Goal: Answer question/provide support: Share knowledge or assist other users

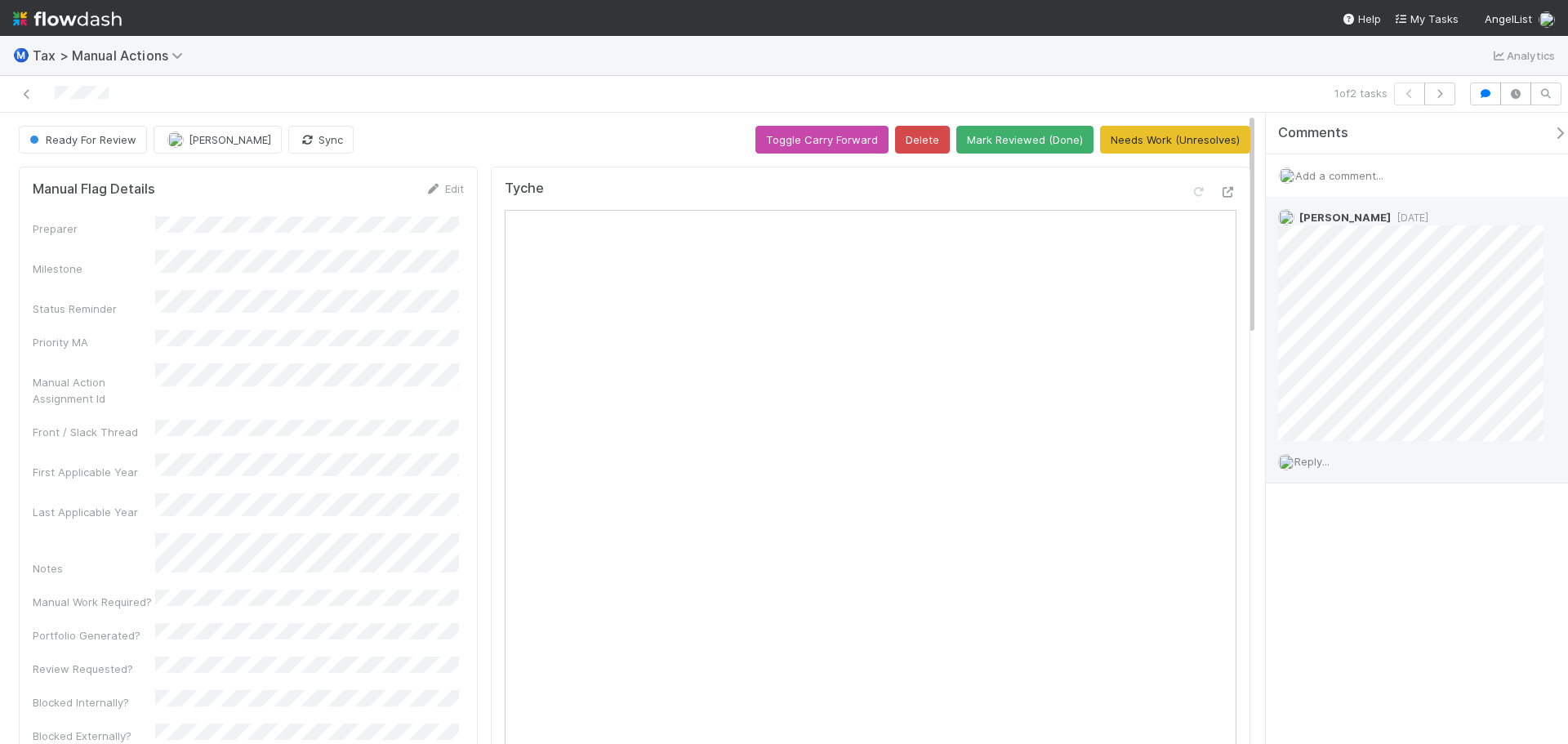
click at [1310, 466] on span "Reply..." at bounding box center [1311, 462] width 35 height 13
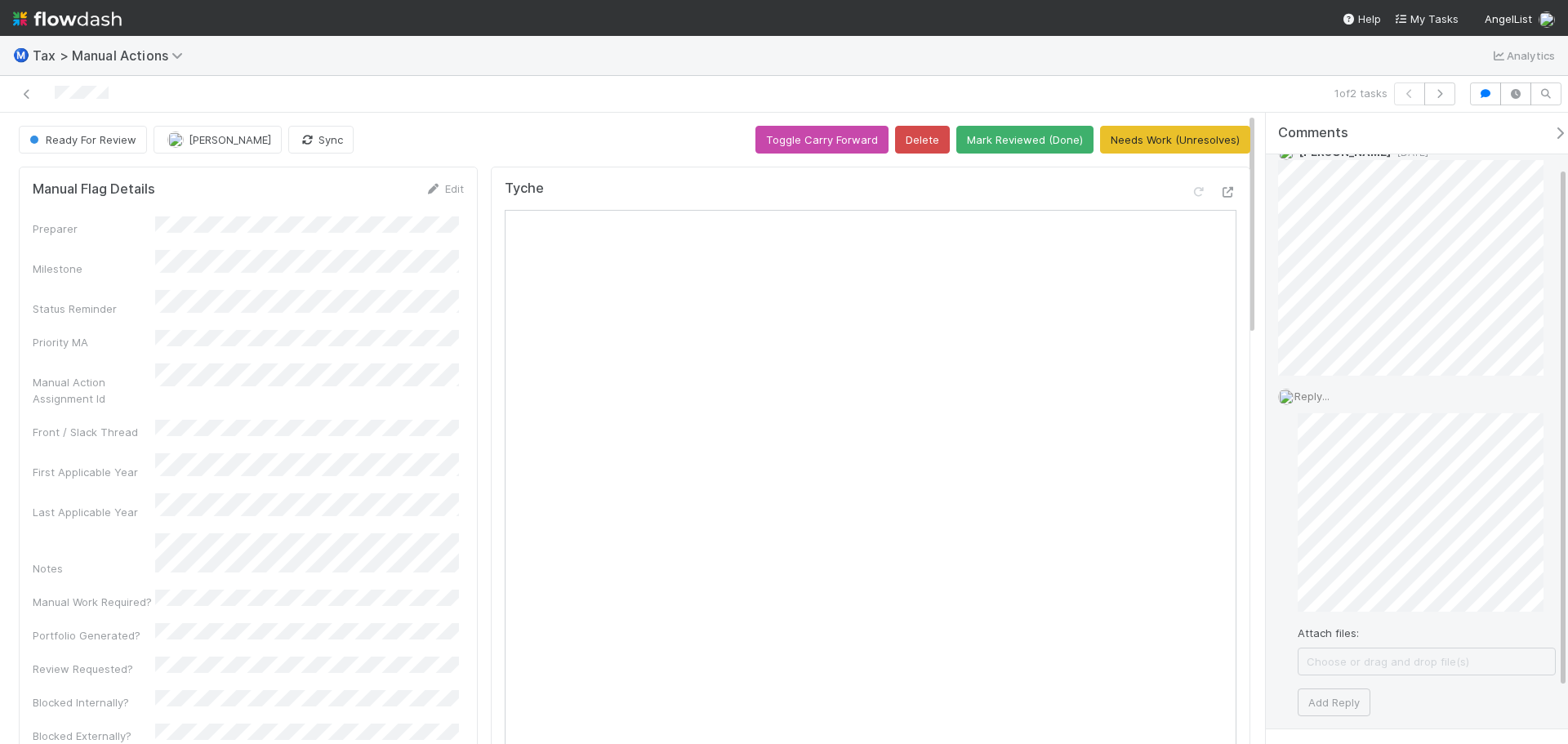
scroll to position [132, 0]
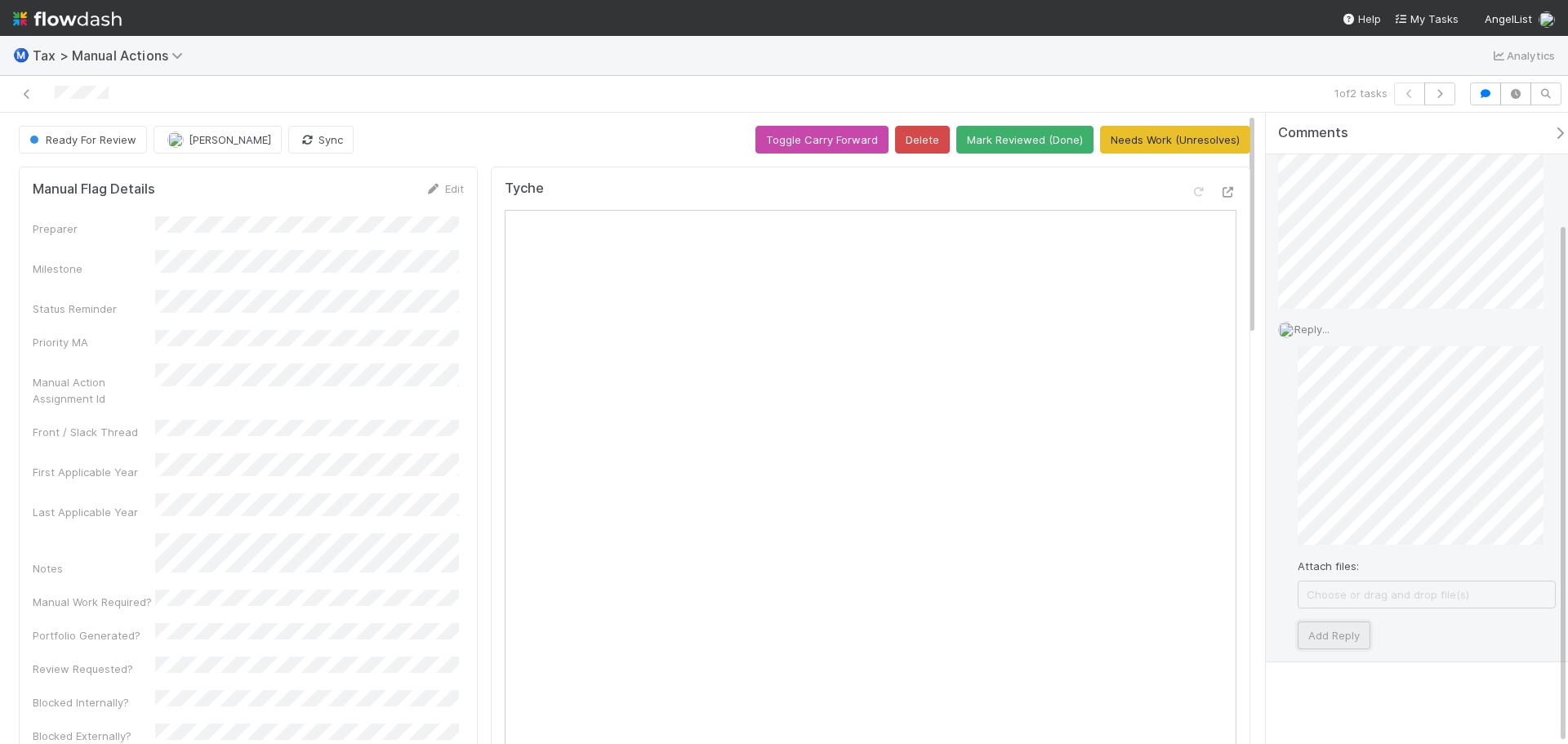
click at [1322, 625] on button "Add Reply" at bounding box center [1334, 635] width 73 height 28
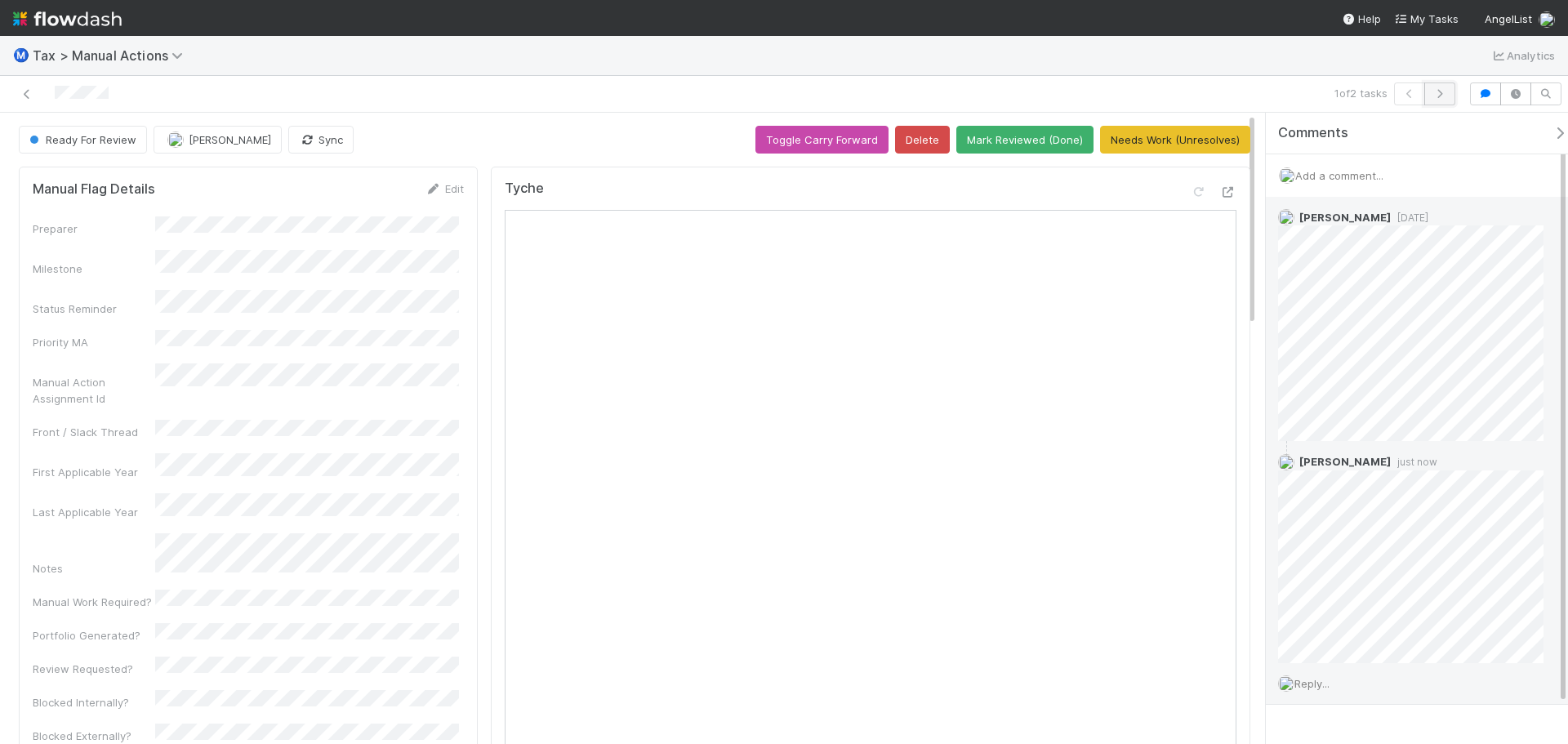
click at [1433, 99] on button "button" at bounding box center [1440, 94] width 31 height 23
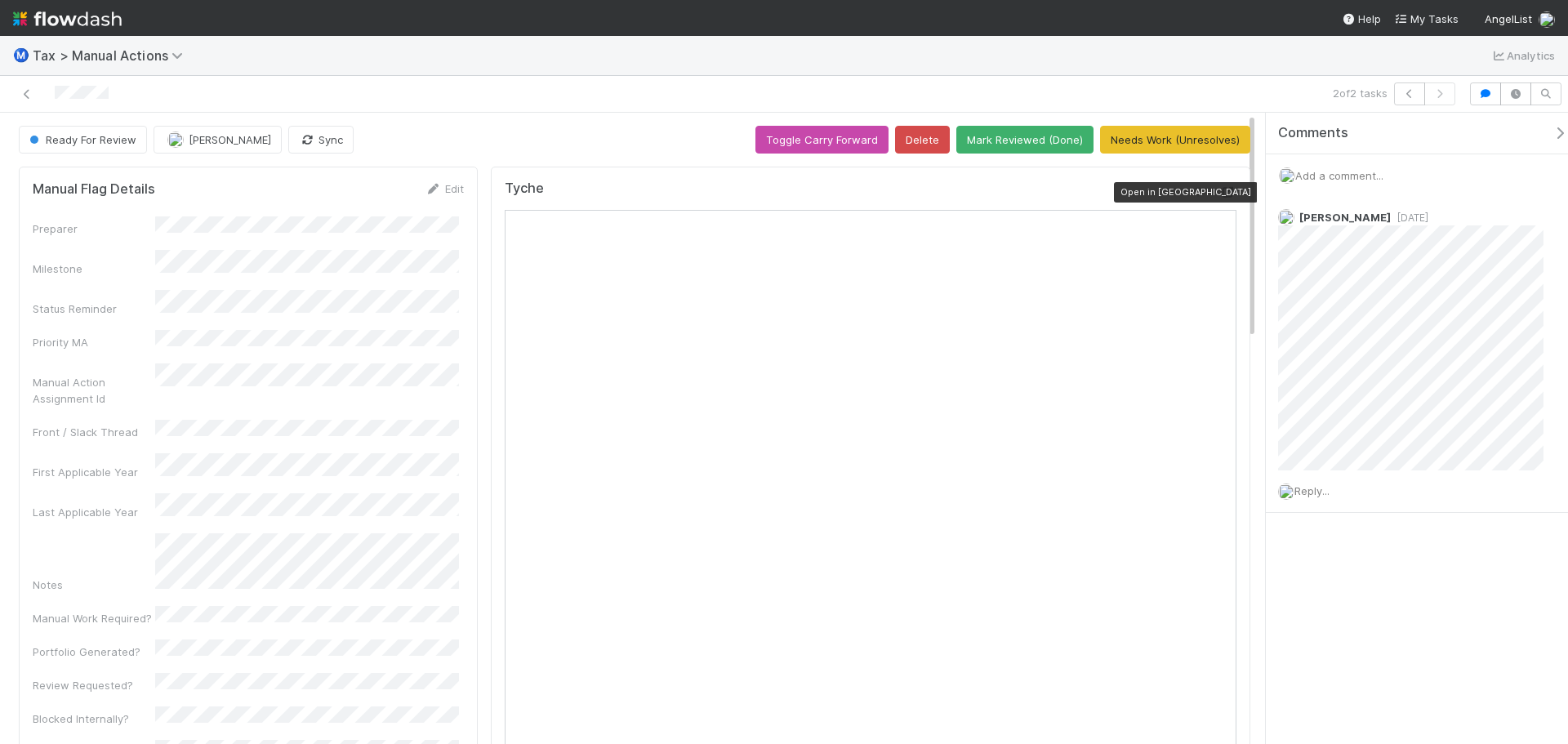
click at [1220, 191] on icon at bounding box center [1228, 192] width 16 height 11
click at [1315, 493] on span "Reply..." at bounding box center [1311, 491] width 35 height 13
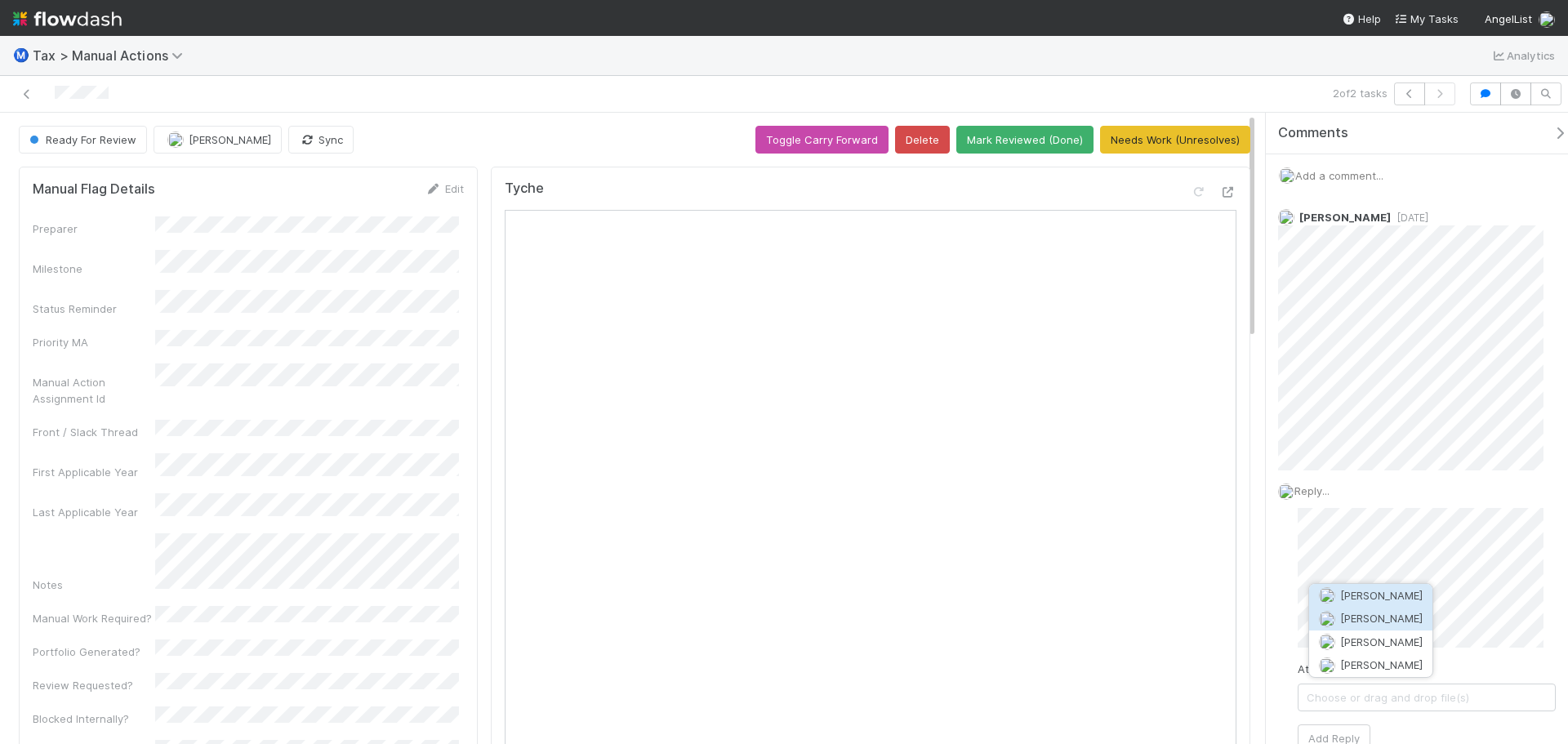
click at [1378, 619] on span "[PERSON_NAME]" at bounding box center [1381, 619] width 82 height 13
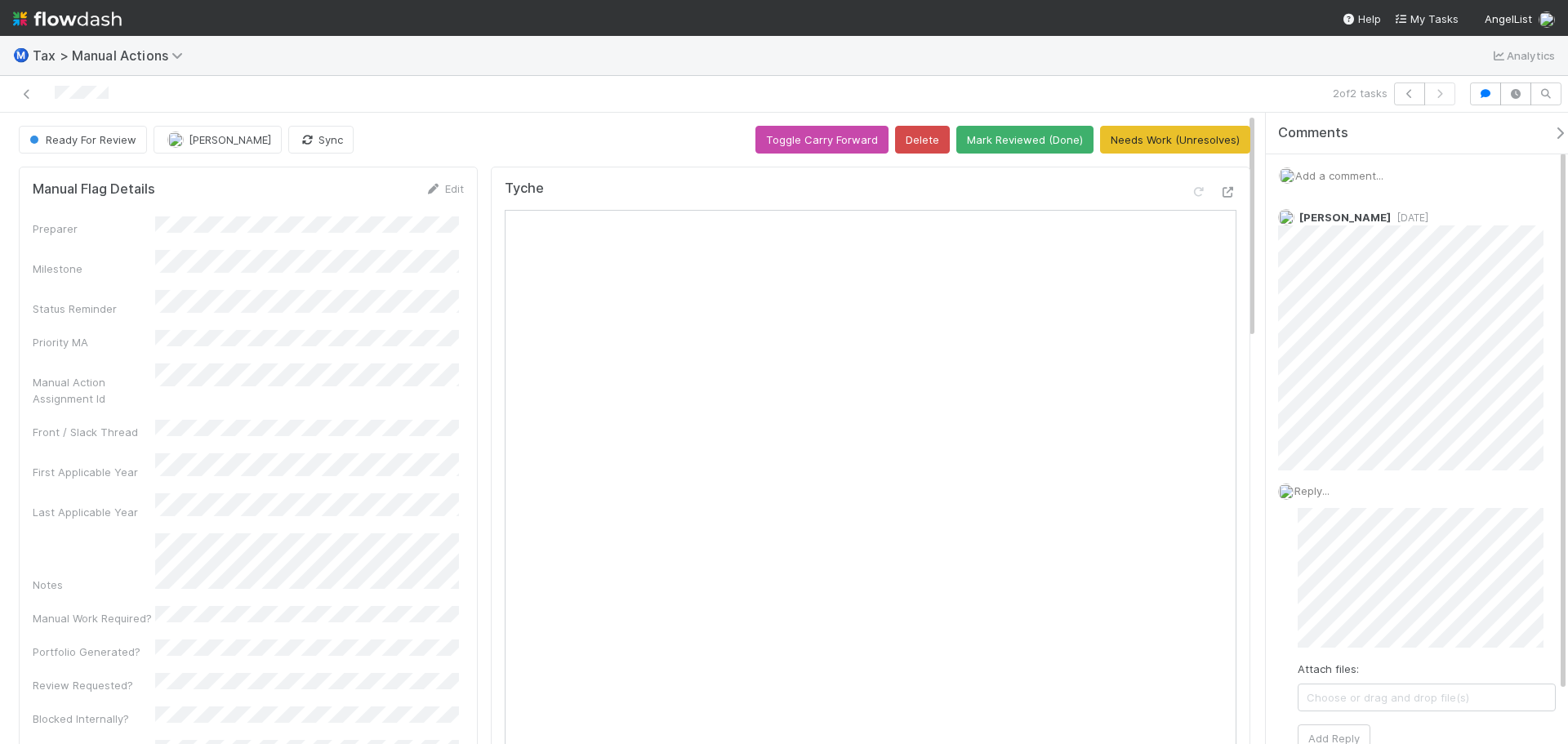
scroll to position [81, 0]
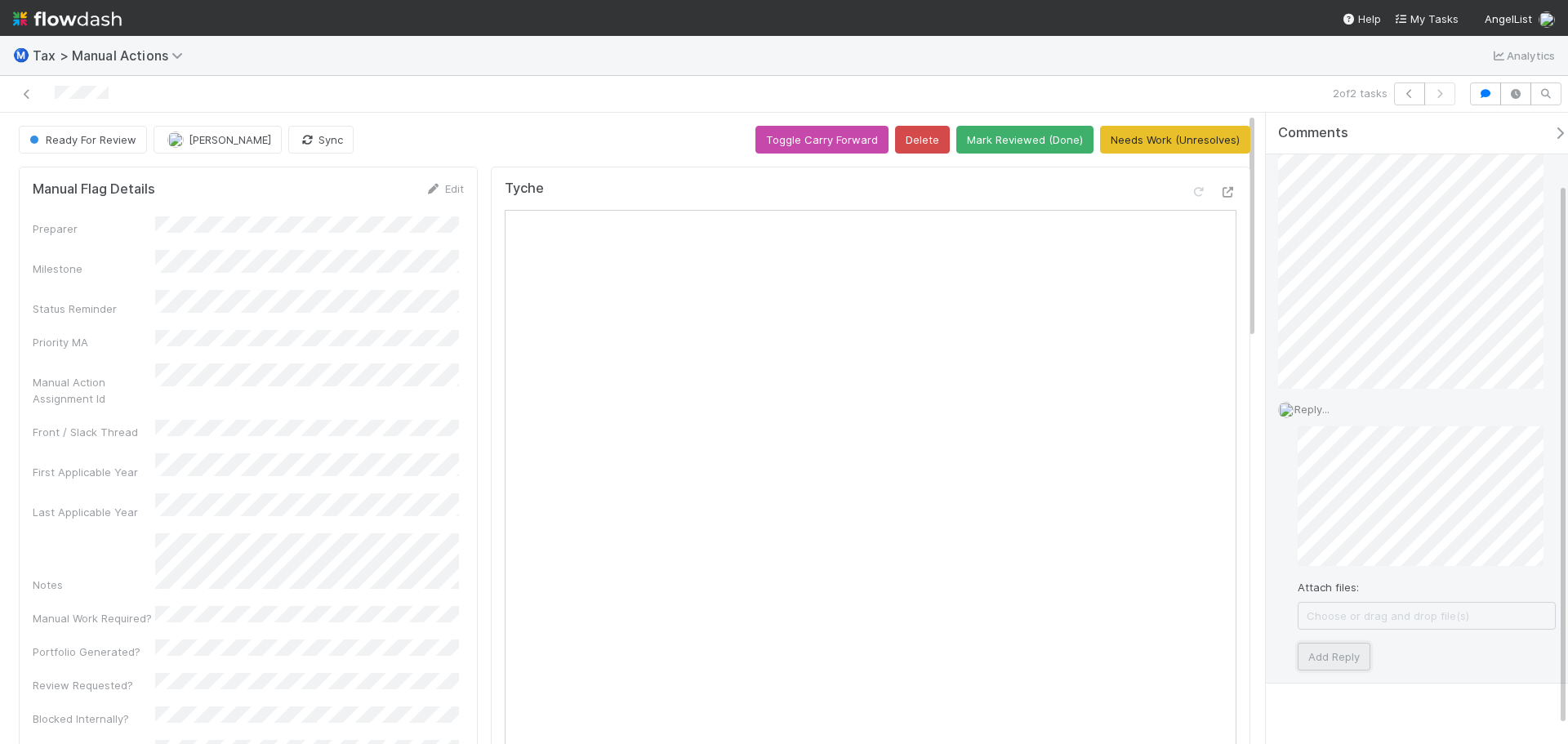
click at [1352, 659] on button "Add Reply" at bounding box center [1334, 656] width 73 height 28
click at [1327, 640] on span "Reply..." at bounding box center [1311, 641] width 35 height 13
click at [1349, 652] on button "Add Reply" at bounding box center [1334, 655] width 73 height 28
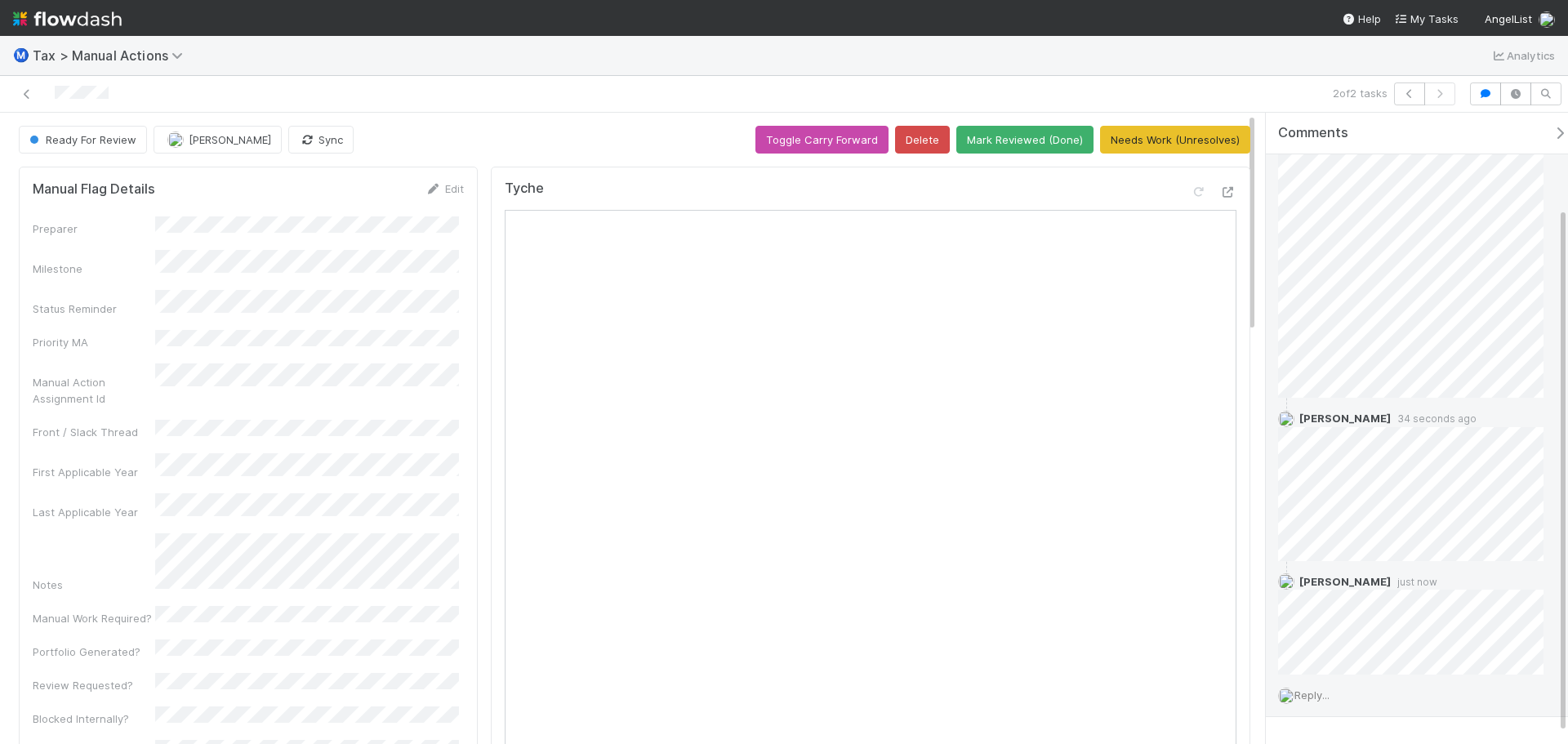
scroll to position [0, 0]
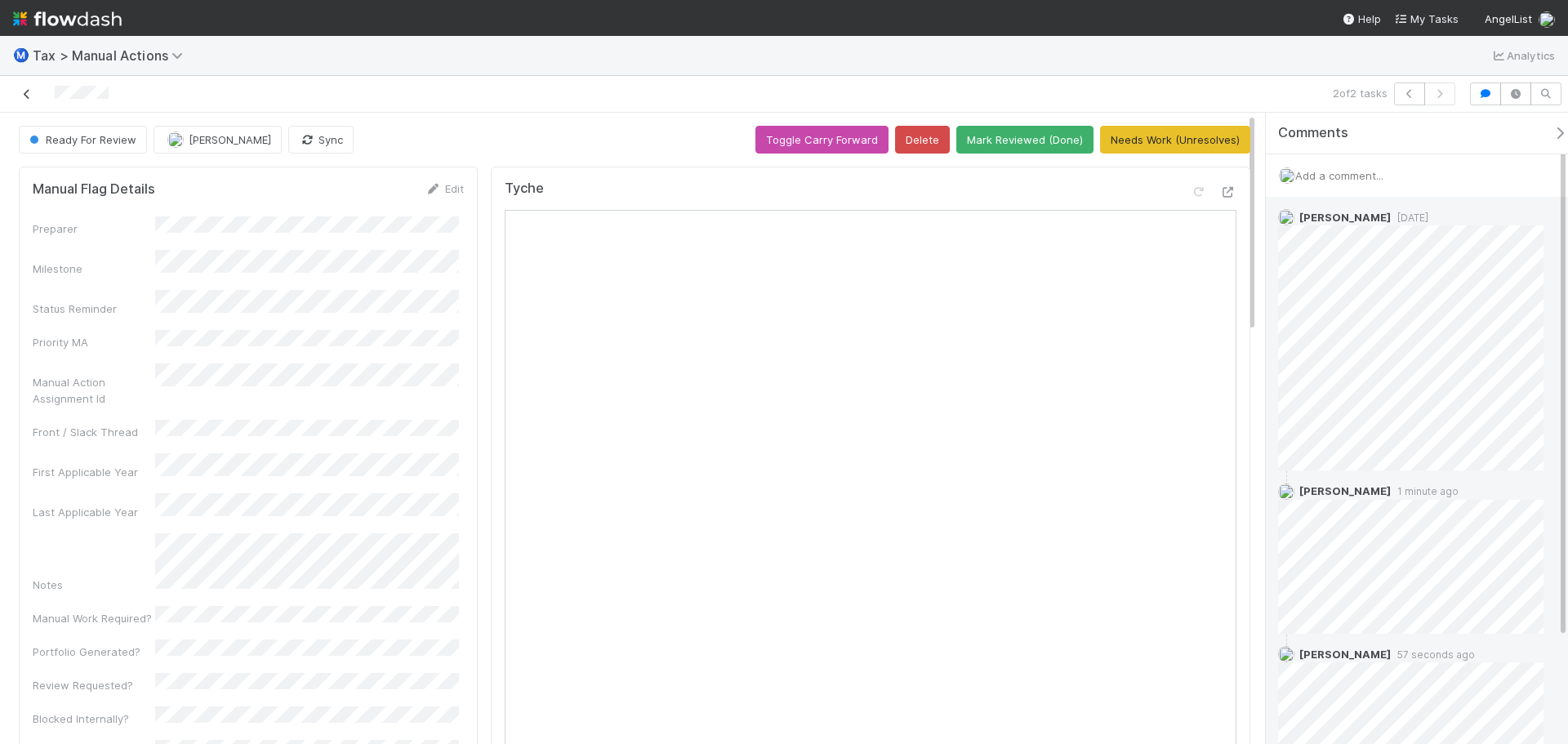
click at [24, 96] on icon at bounding box center [27, 94] width 16 height 11
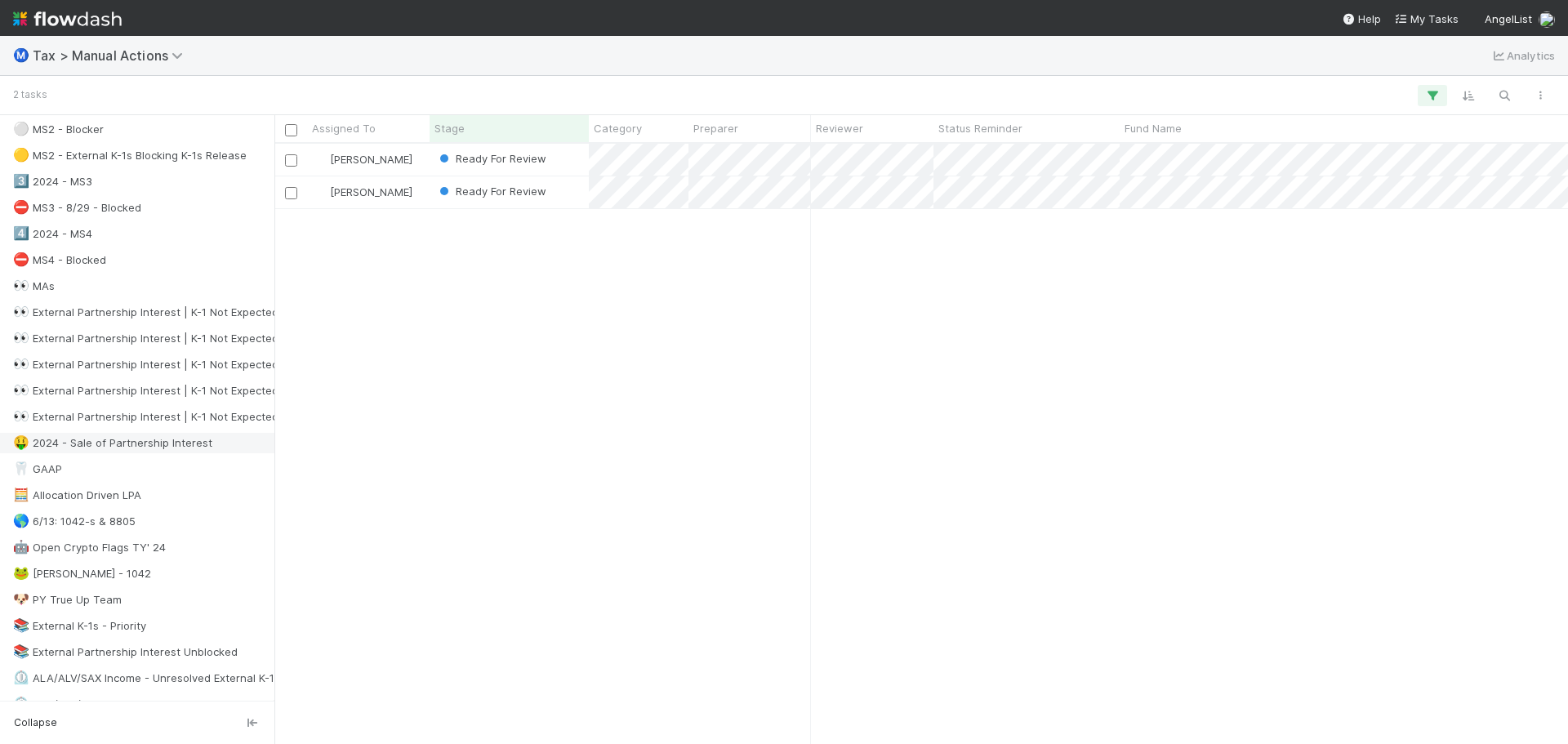
scroll to position [572, 0]
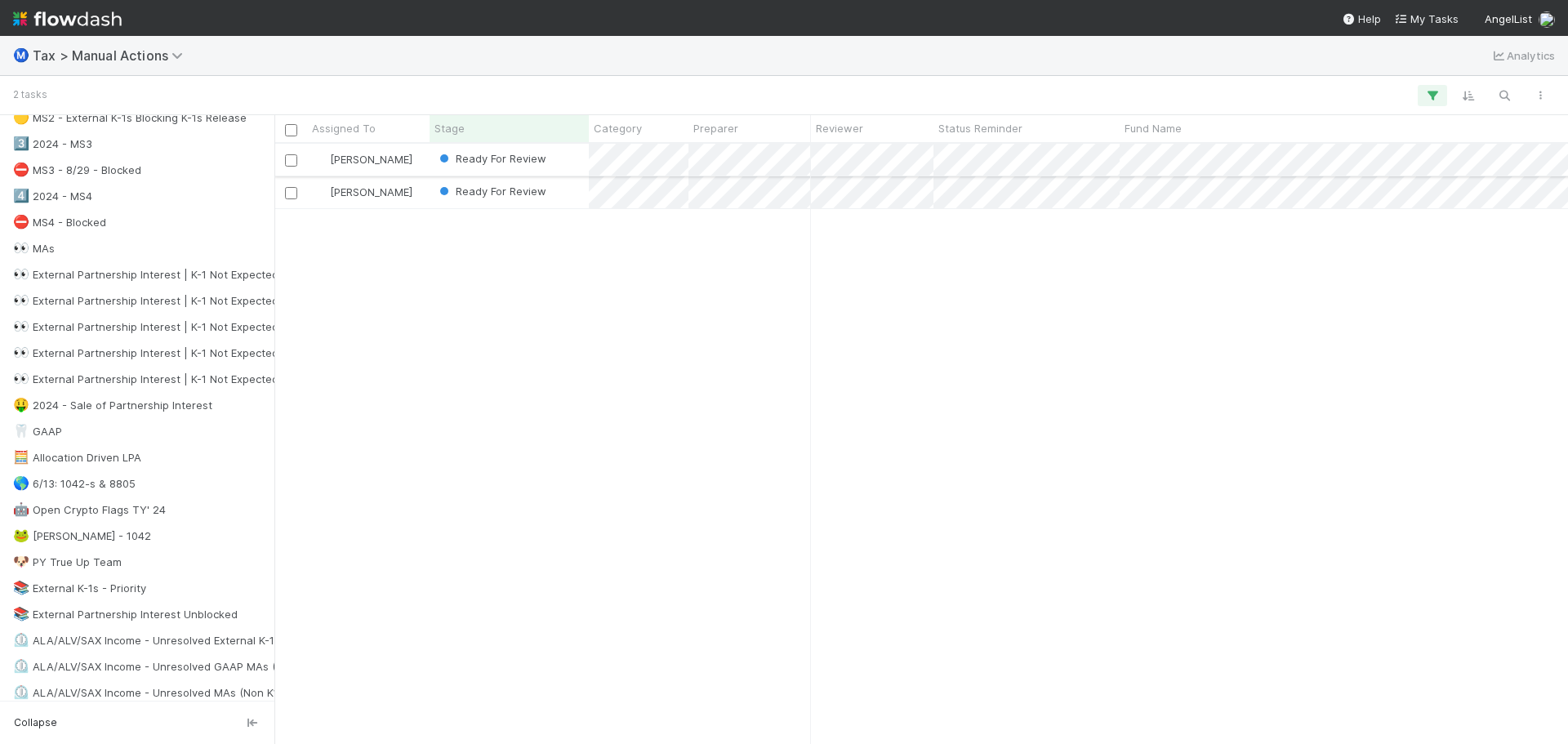
click at [565, 156] on div "Ready For Review" at bounding box center [509, 159] width 159 height 32
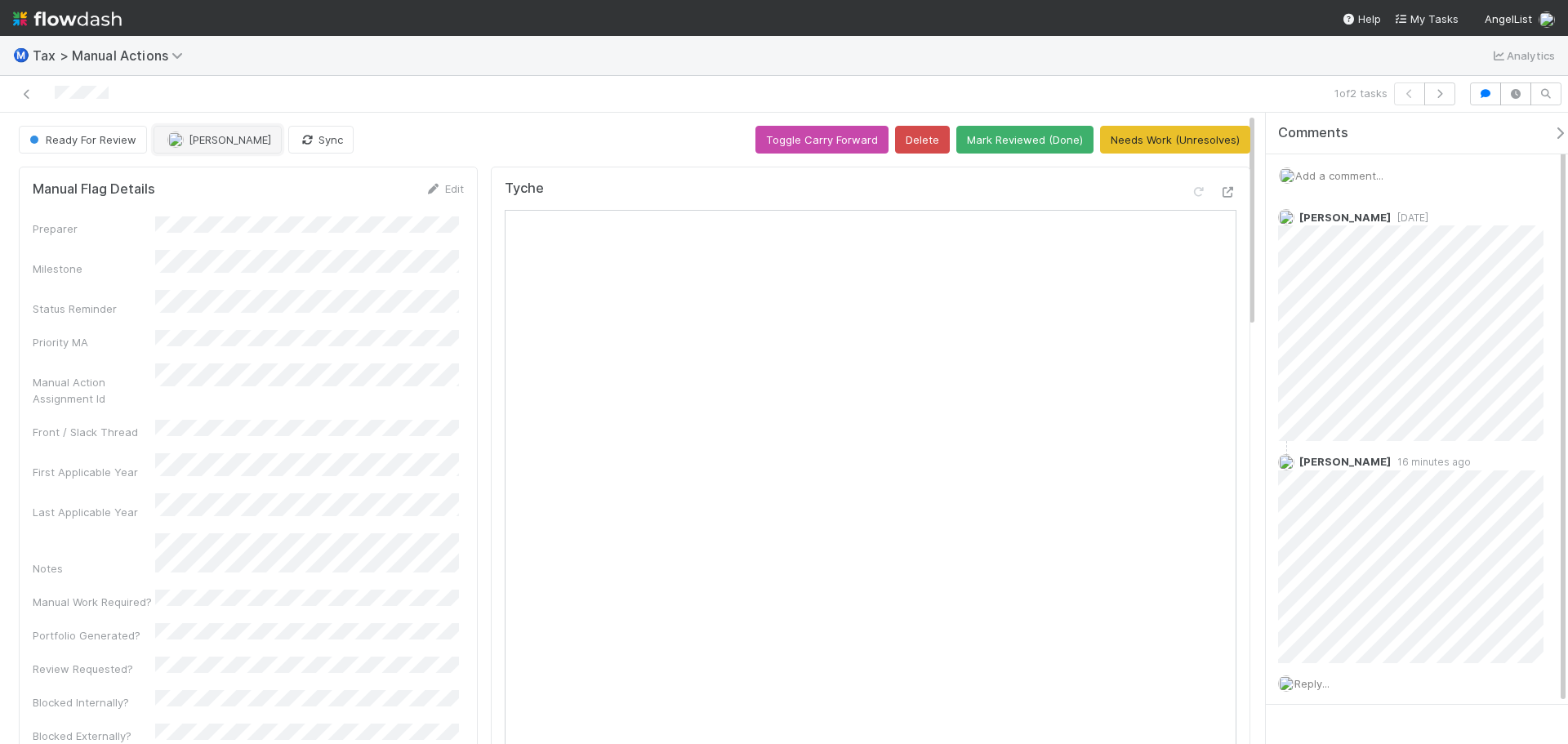
click at [216, 136] on span "[PERSON_NAME]" at bounding box center [230, 140] width 82 height 13
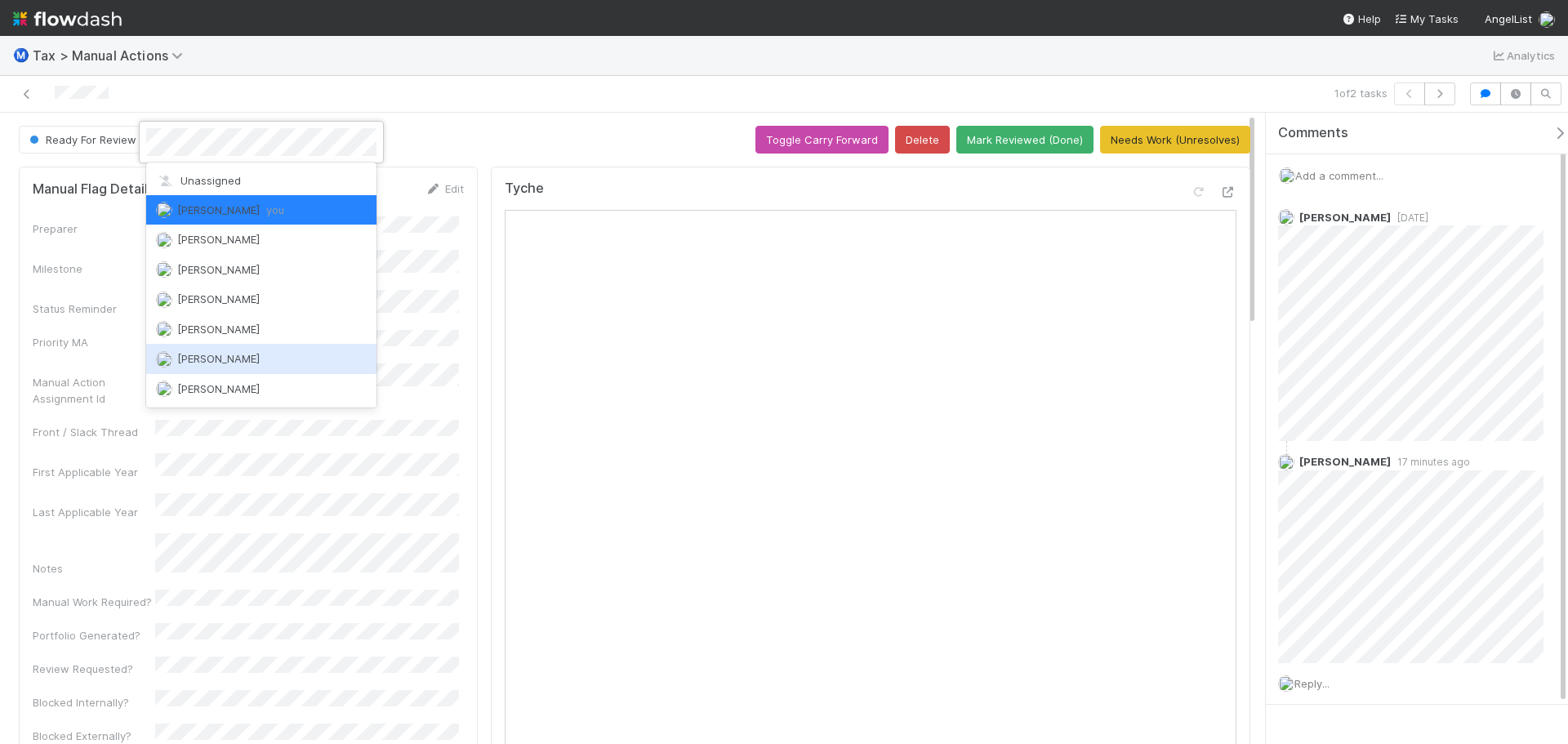
click at [223, 358] on span "[PERSON_NAME]" at bounding box center [218, 358] width 82 height 13
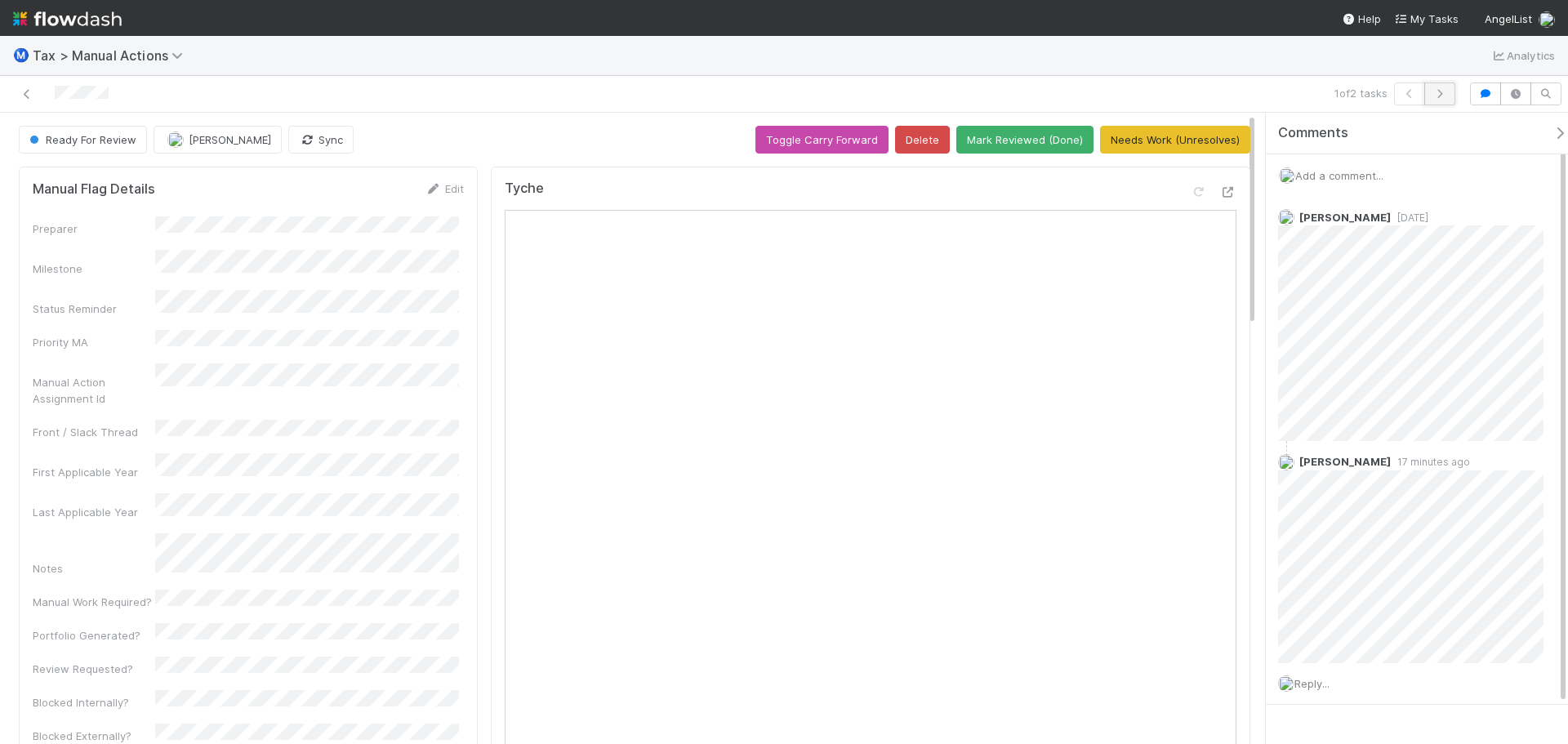
click at [1444, 100] on button "button" at bounding box center [1440, 94] width 31 height 23
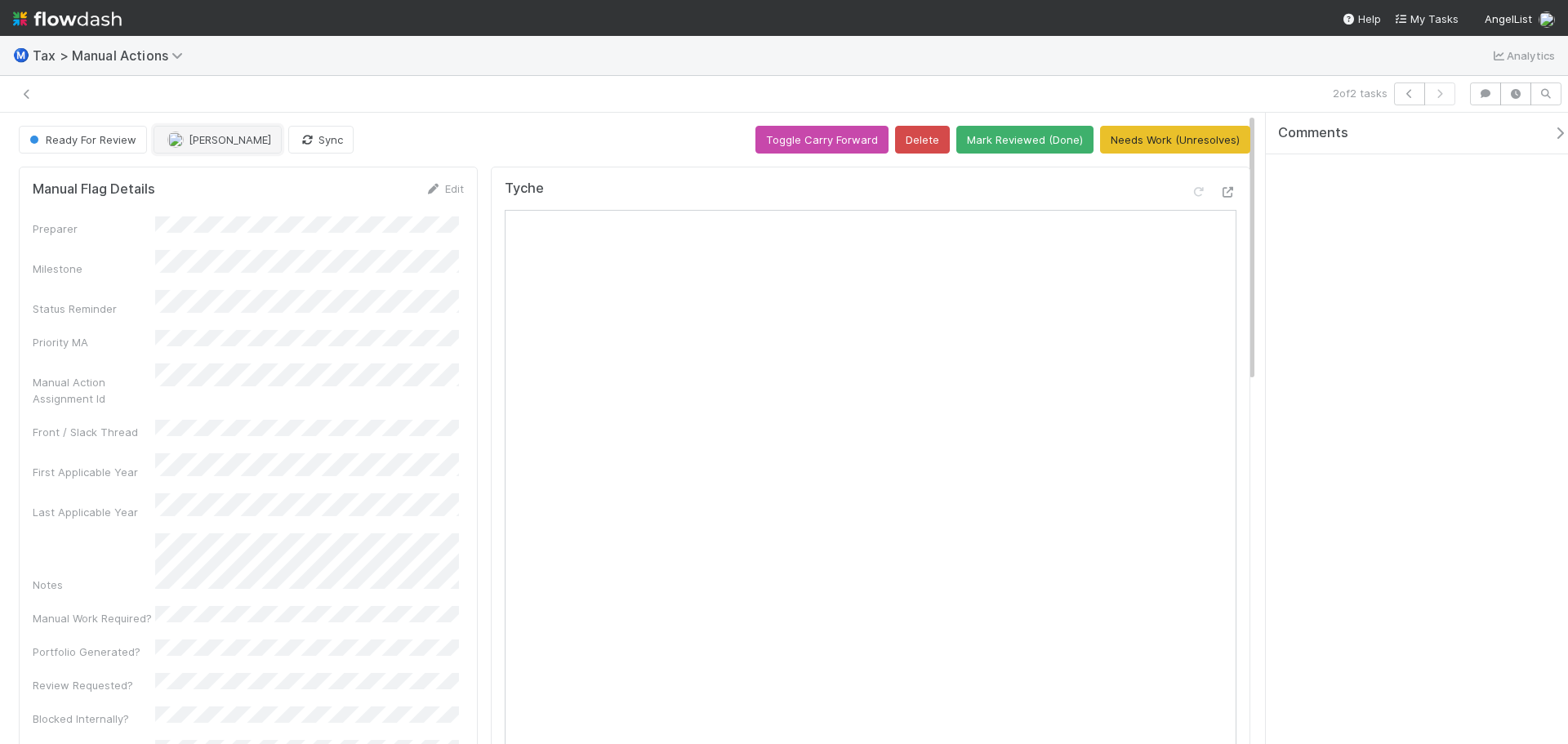
click at [201, 141] on span "[PERSON_NAME]" at bounding box center [230, 140] width 82 height 13
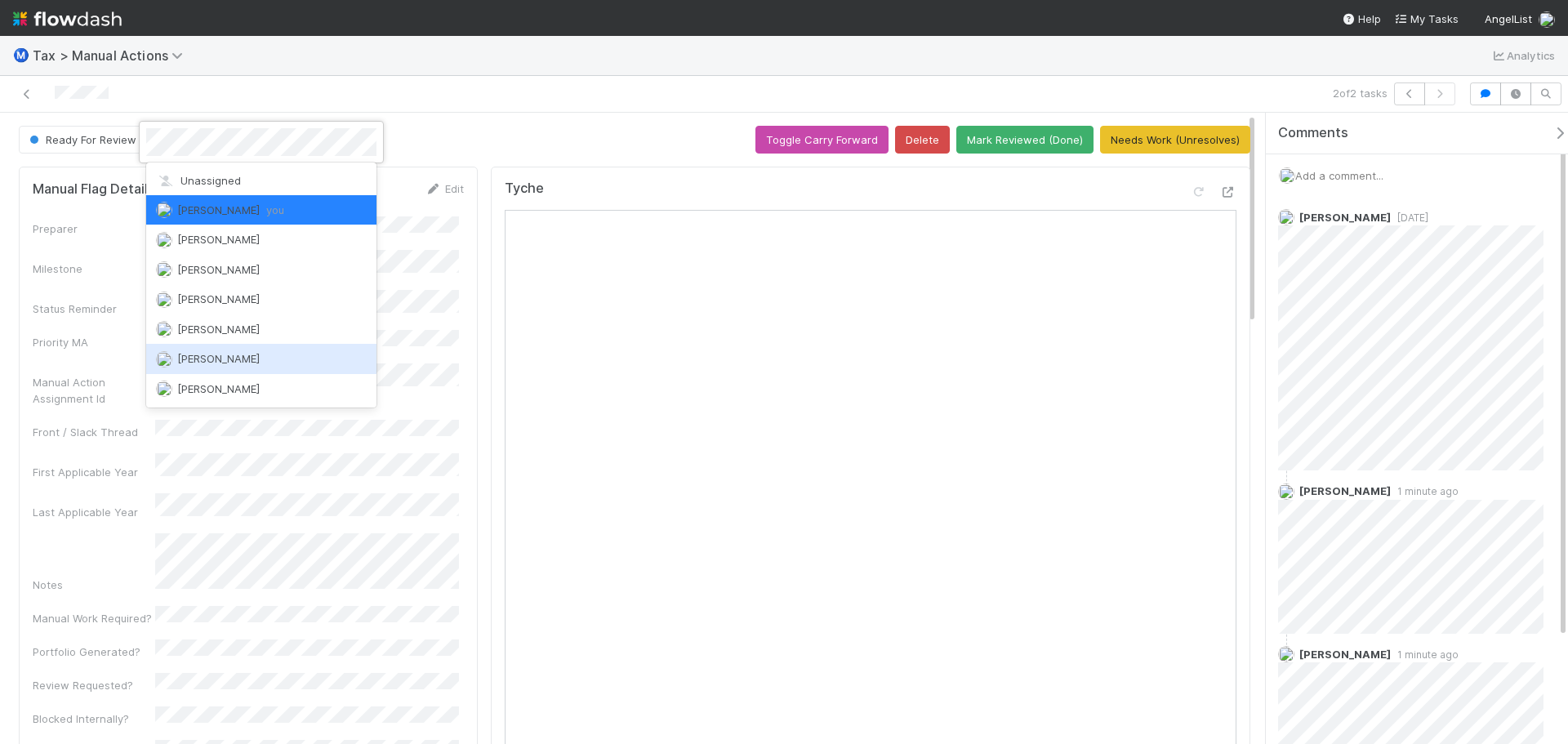
click at [205, 364] on span "[PERSON_NAME]" at bounding box center [218, 358] width 82 height 13
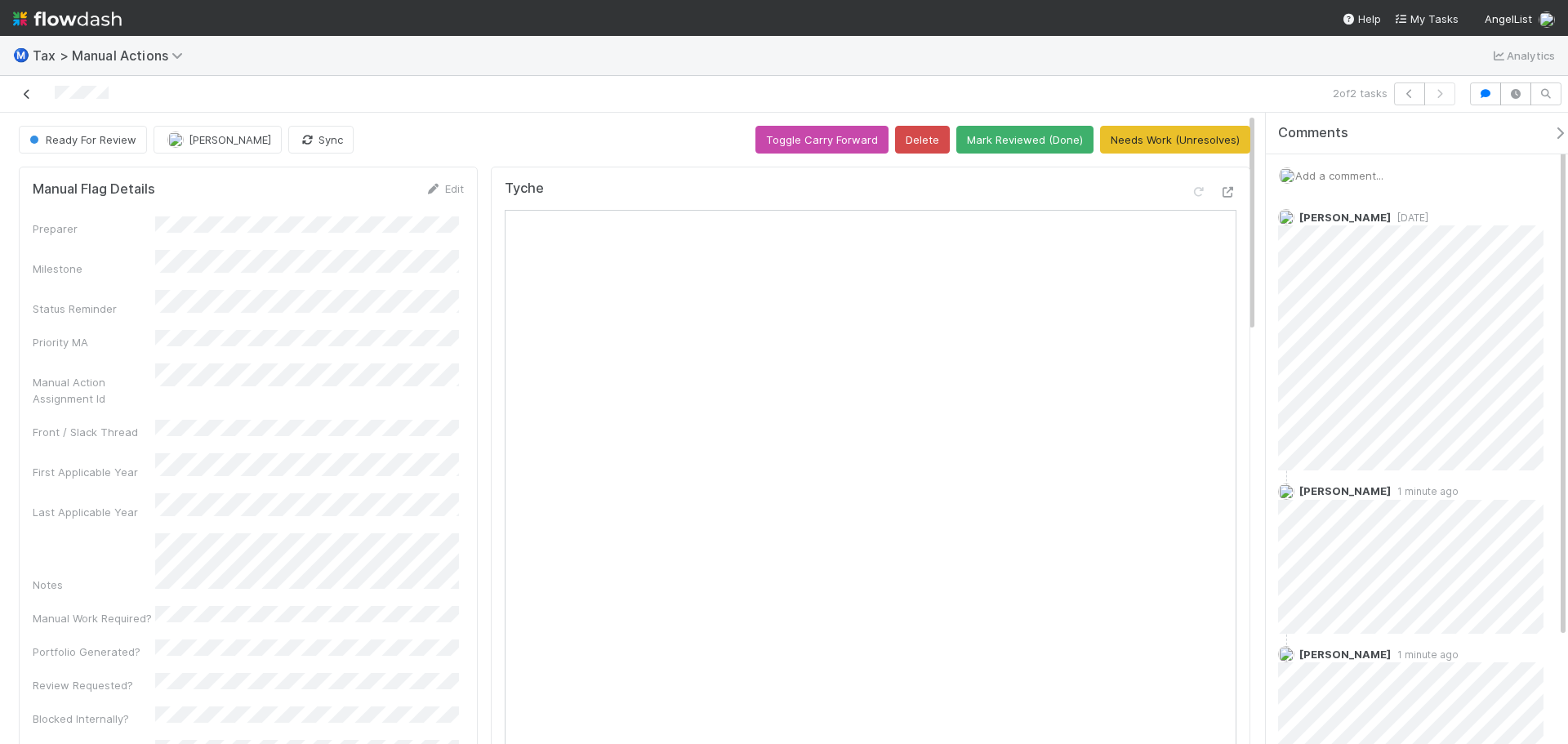
click at [23, 101] on link at bounding box center [27, 94] width 16 height 16
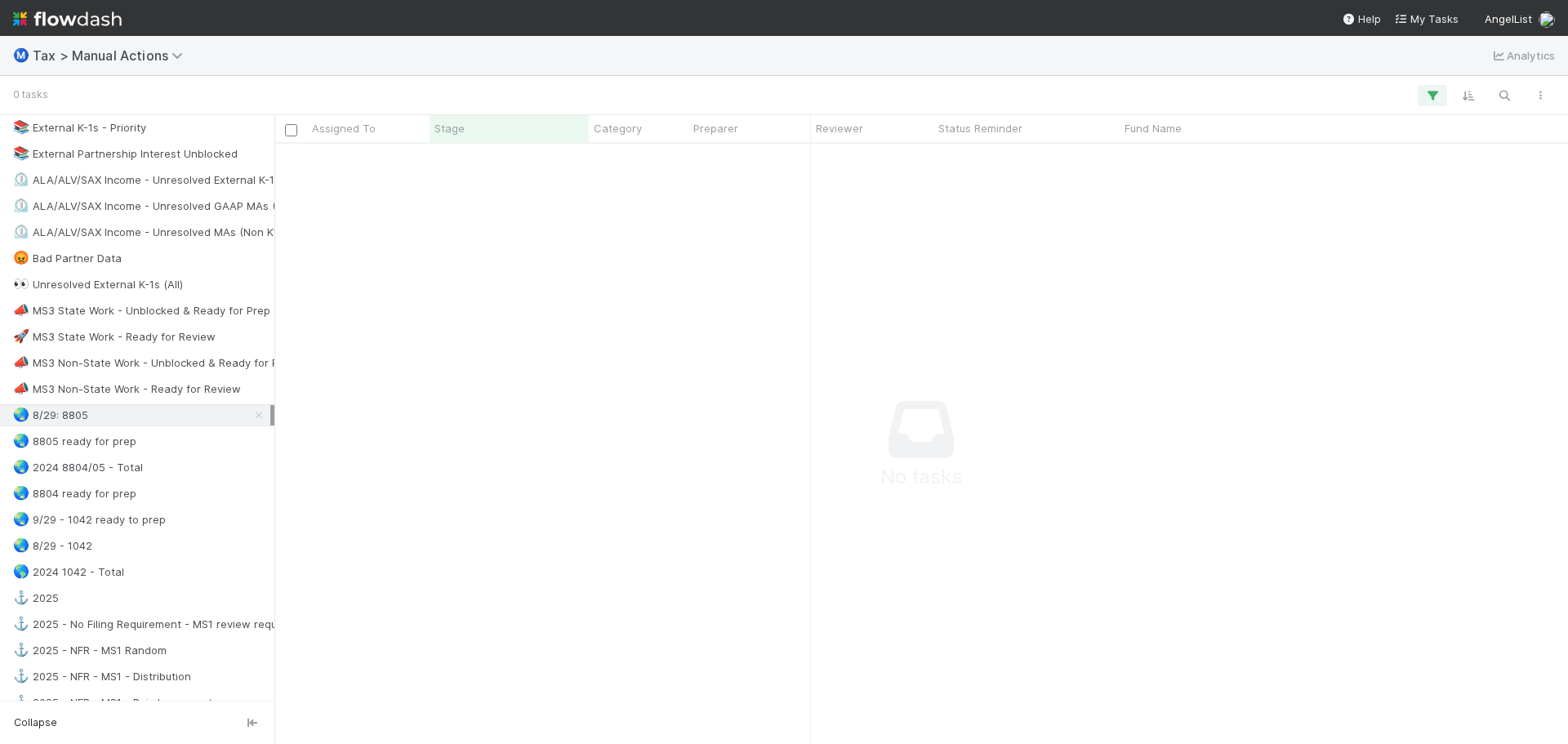
scroll to position [1061, 0]
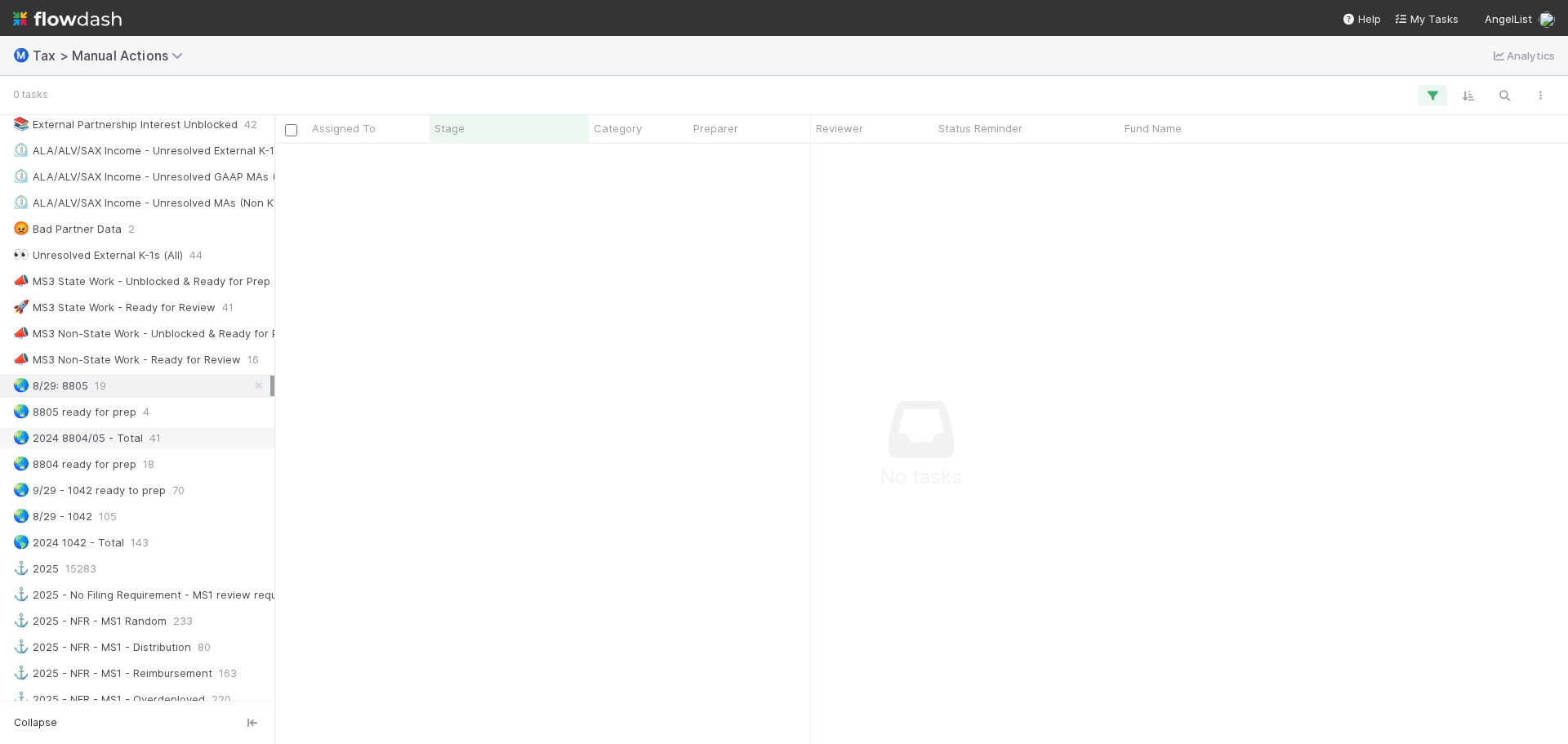
click at [152, 439] on span "41" at bounding box center [155, 438] width 11 height 20
click at [158, 391] on div "🌏 8/29: 8805 19" at bounding box center [142, 385] width 258 height 20
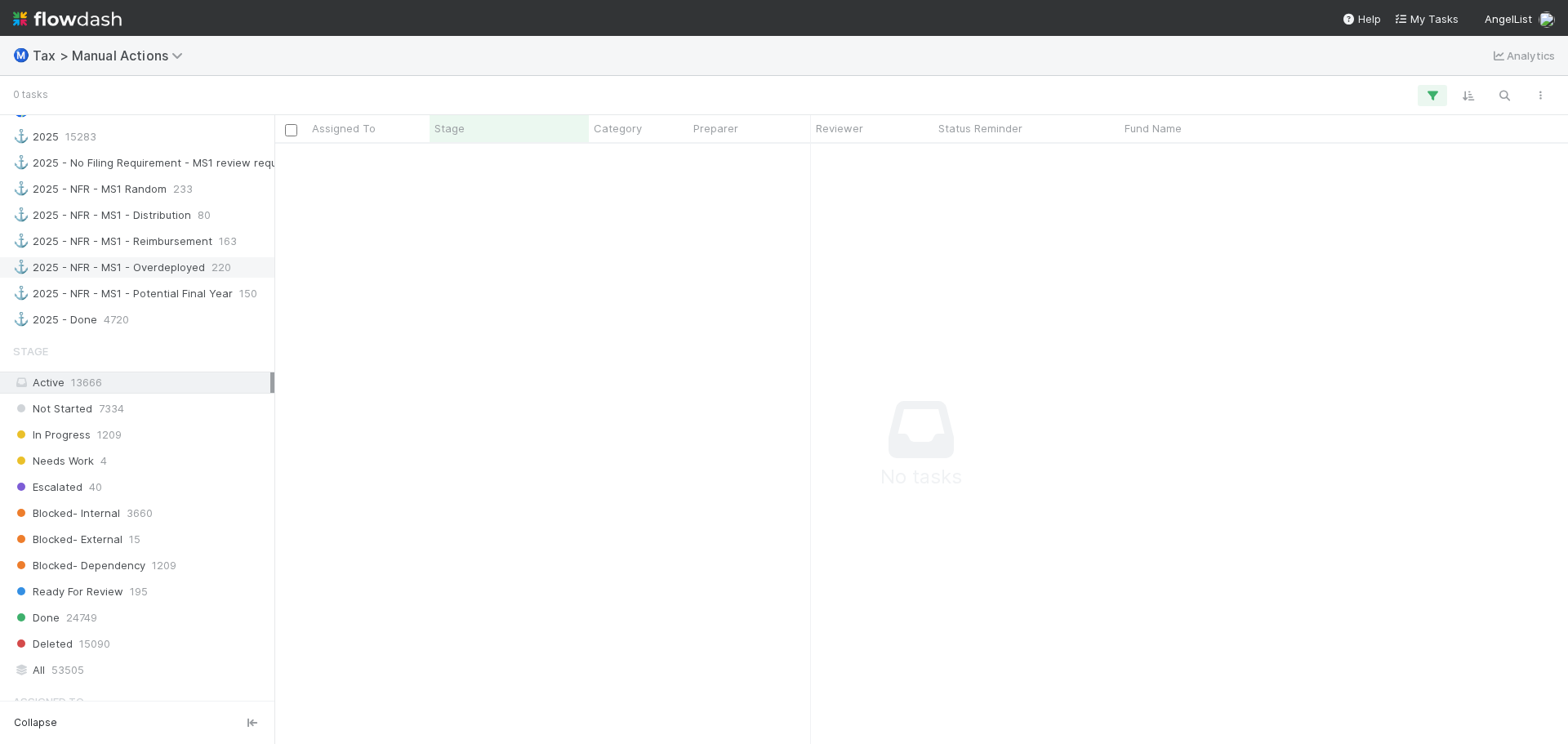
scroll to position [1225, 0]
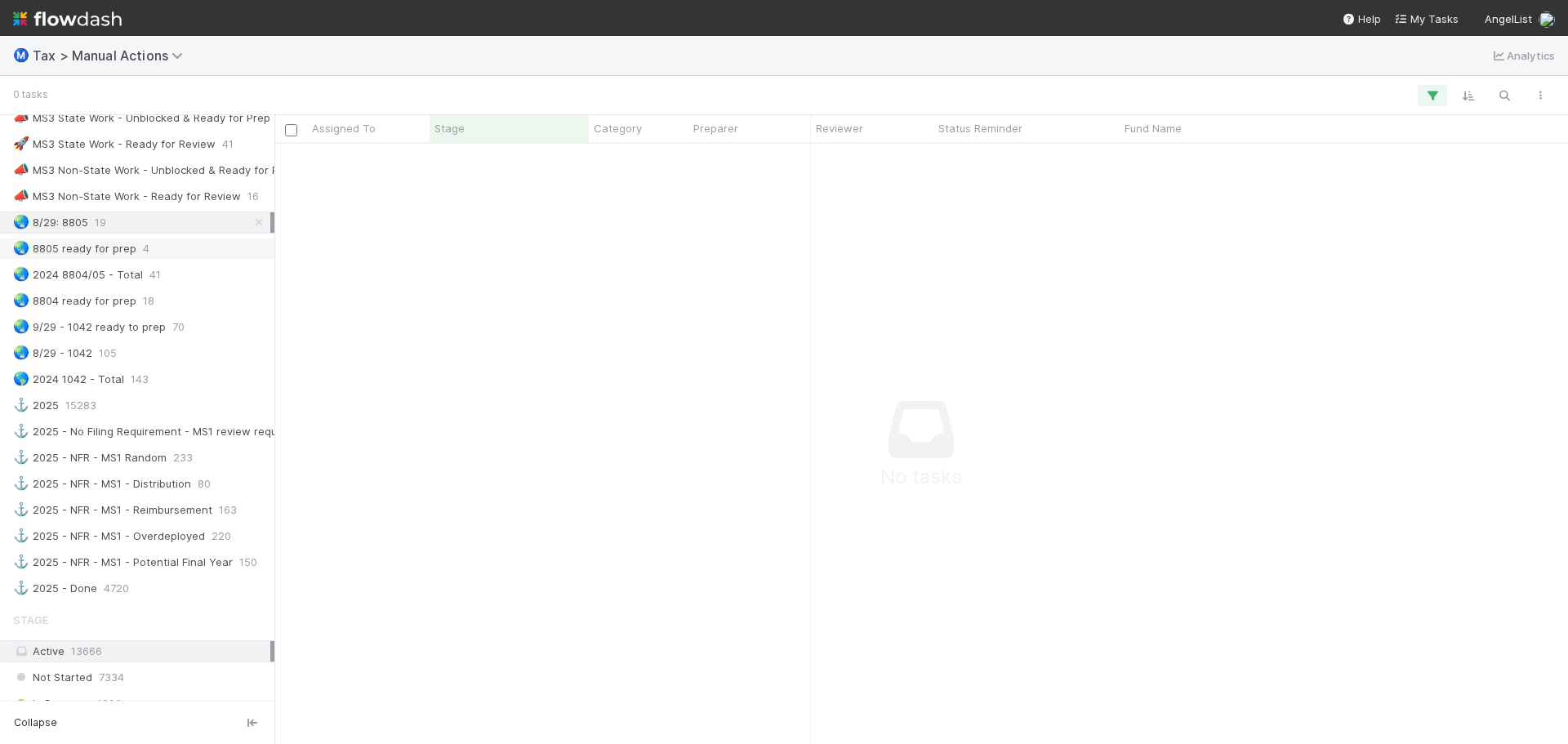
click at [186, 251] on div "🌏 8805 ready for prep 4" at bounding box center [142, 248] width 258 height 20
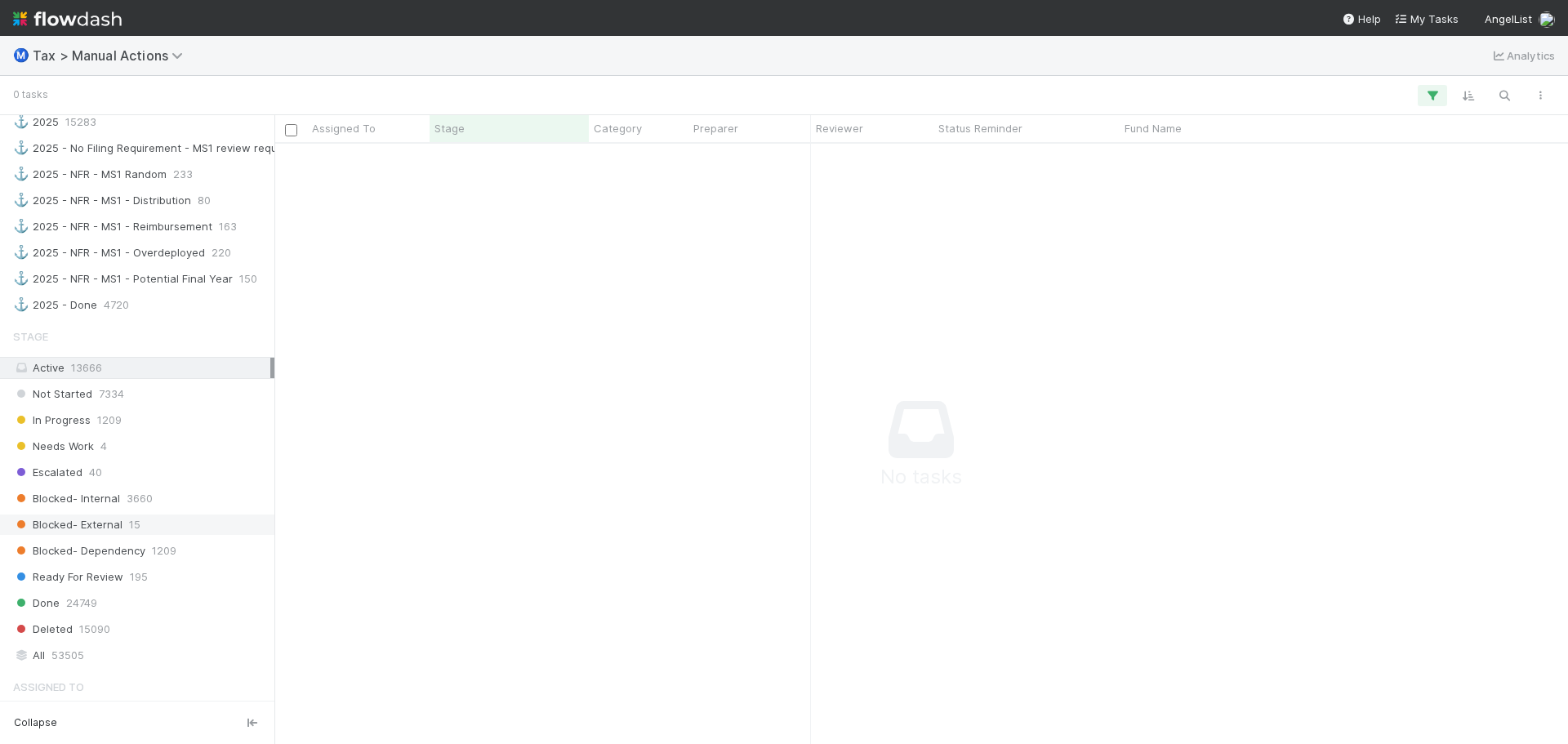
scroll to position [1551, 0]
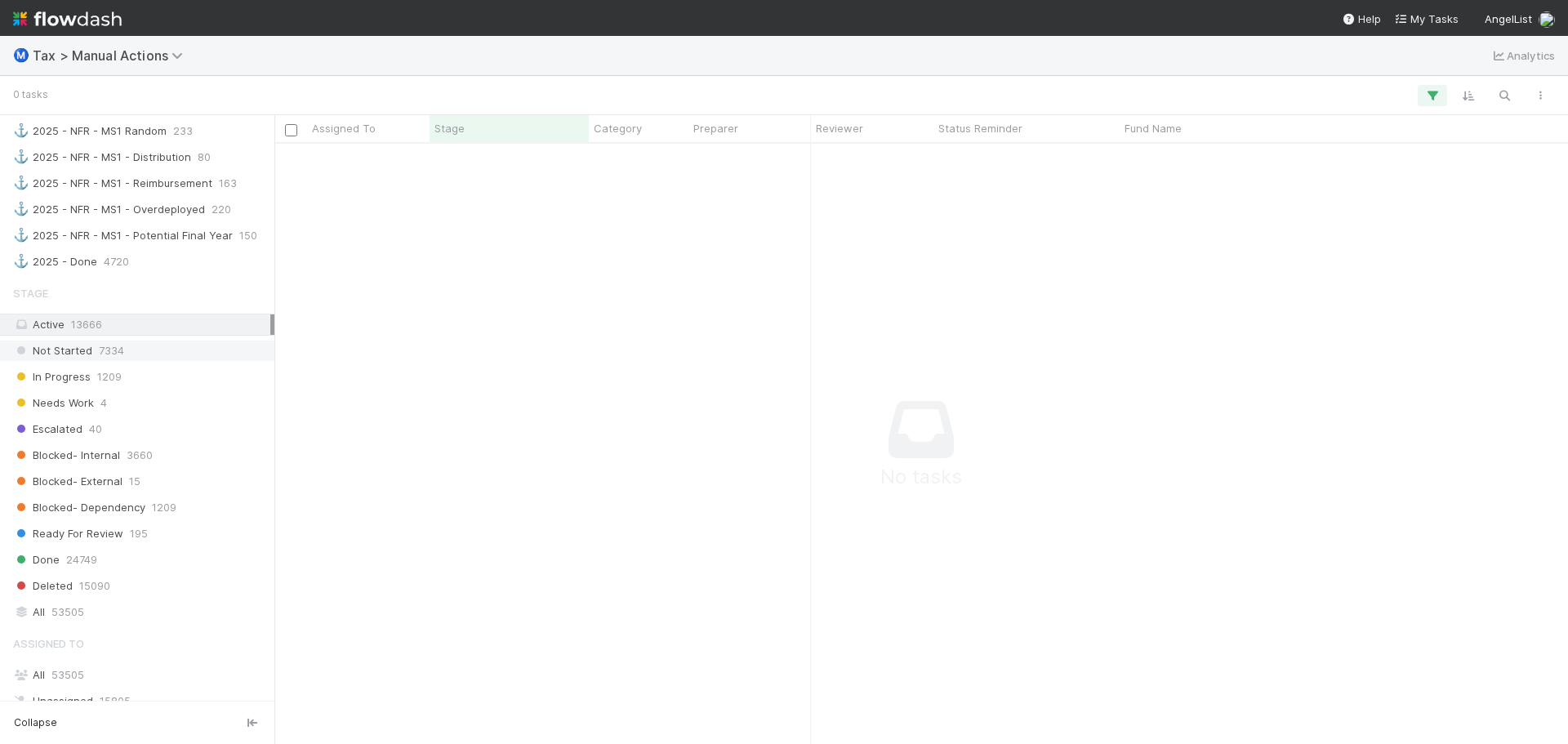
click at [151, 349] on div "Not Started 7334" at bounding box center [142, 350] width 258 height 20
click at [137, 383] on div "In Progress 1209" at bounding box center [142, 376] width 258 height 20
click at [105, 605] on div "All 53505" at bounding box center [142, 611] width 258 height 20
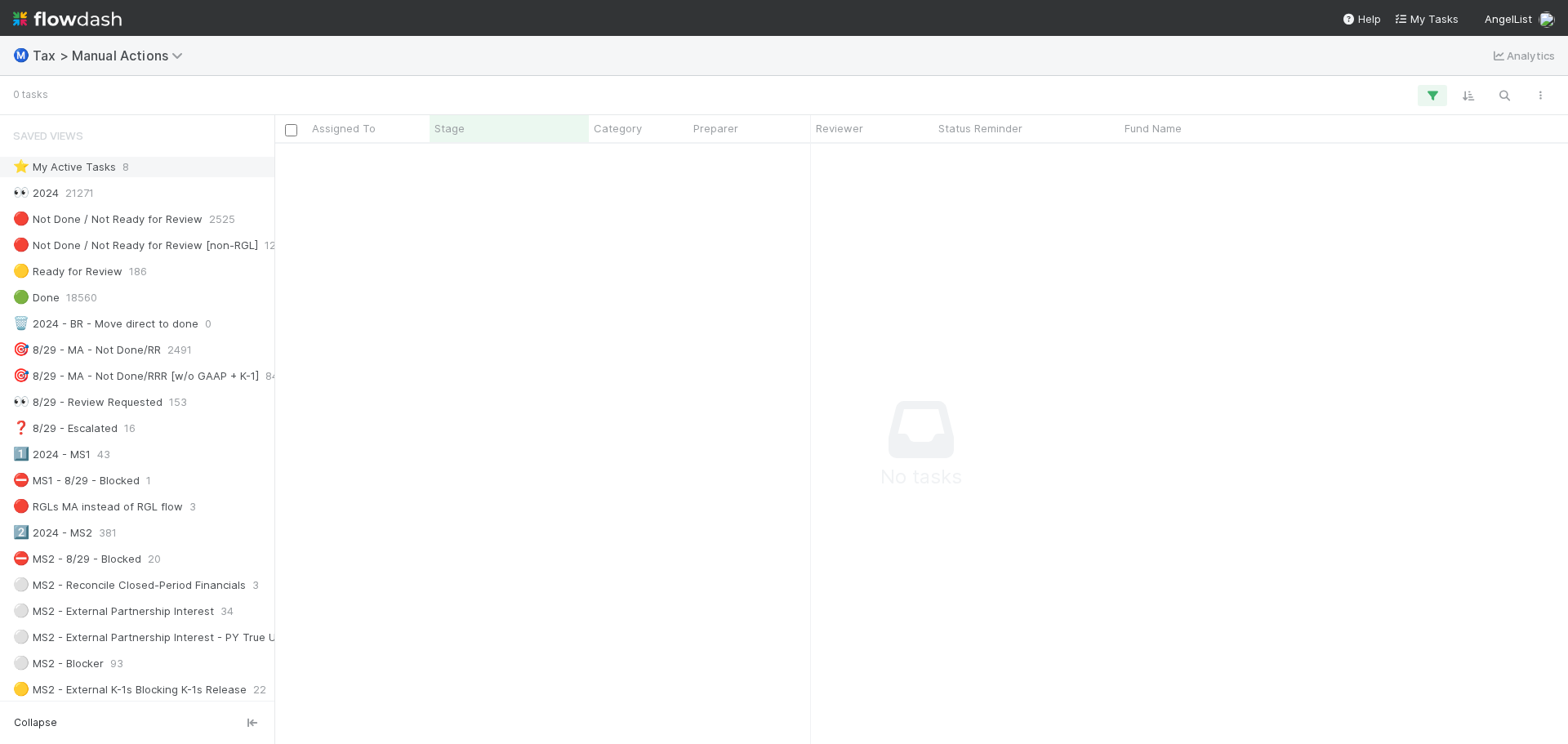
click at [142, 163] on div "⭐ My Active Tasks 8" at bounding box center [142, 167] width 258 height 20
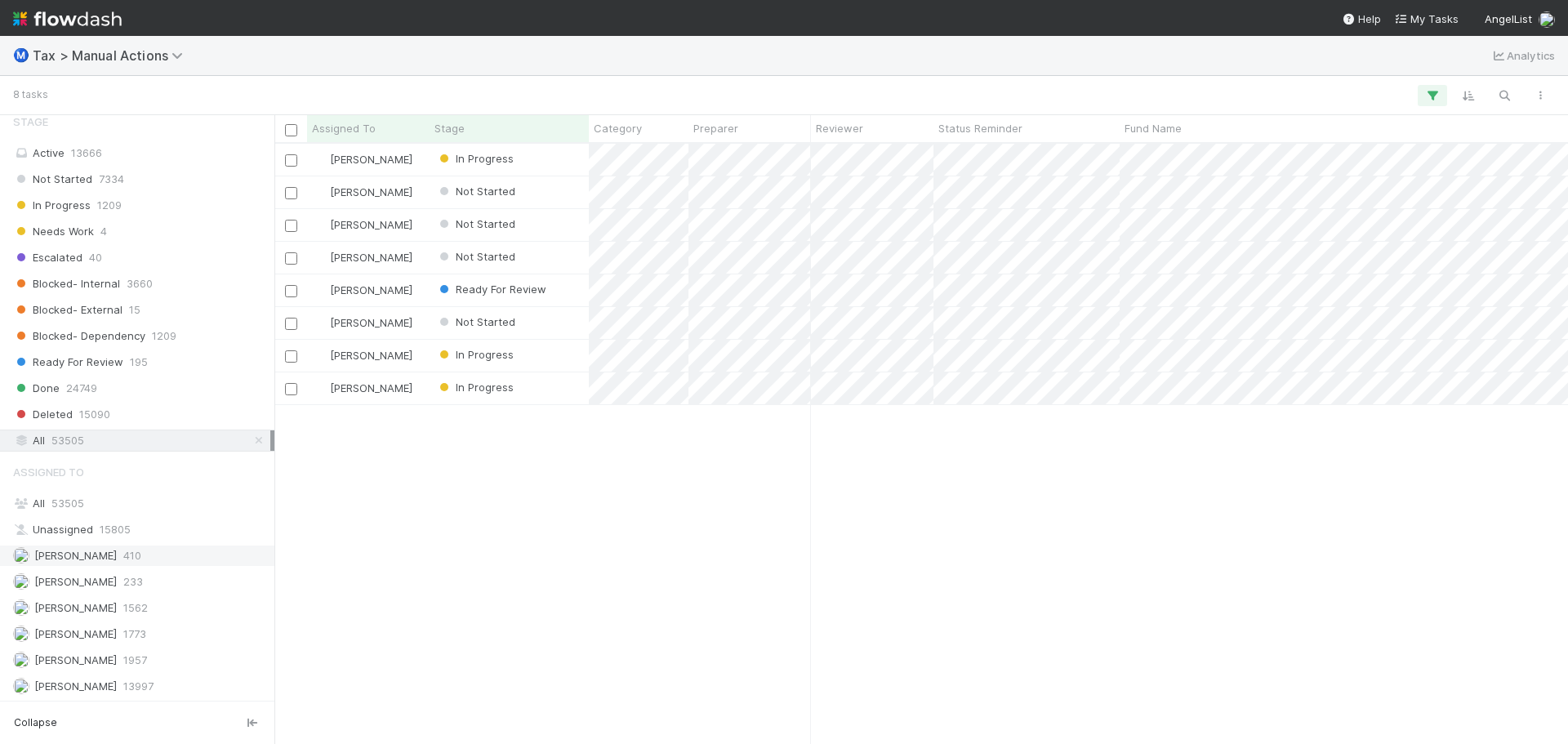
scroll to position [1877, 0]
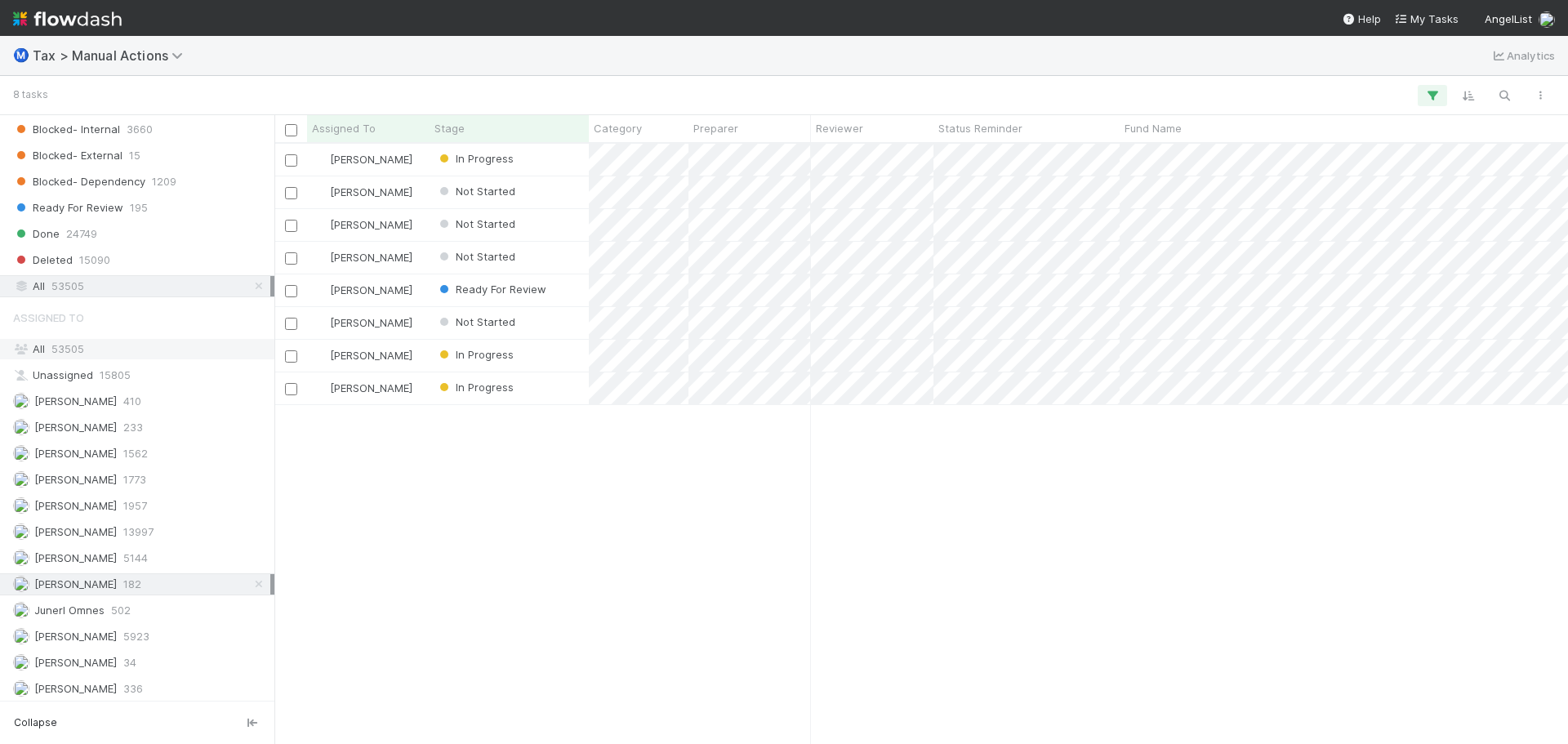
click at [148, 348] on div "All 53505" at bounding box center [142, 349] width 258 height 20
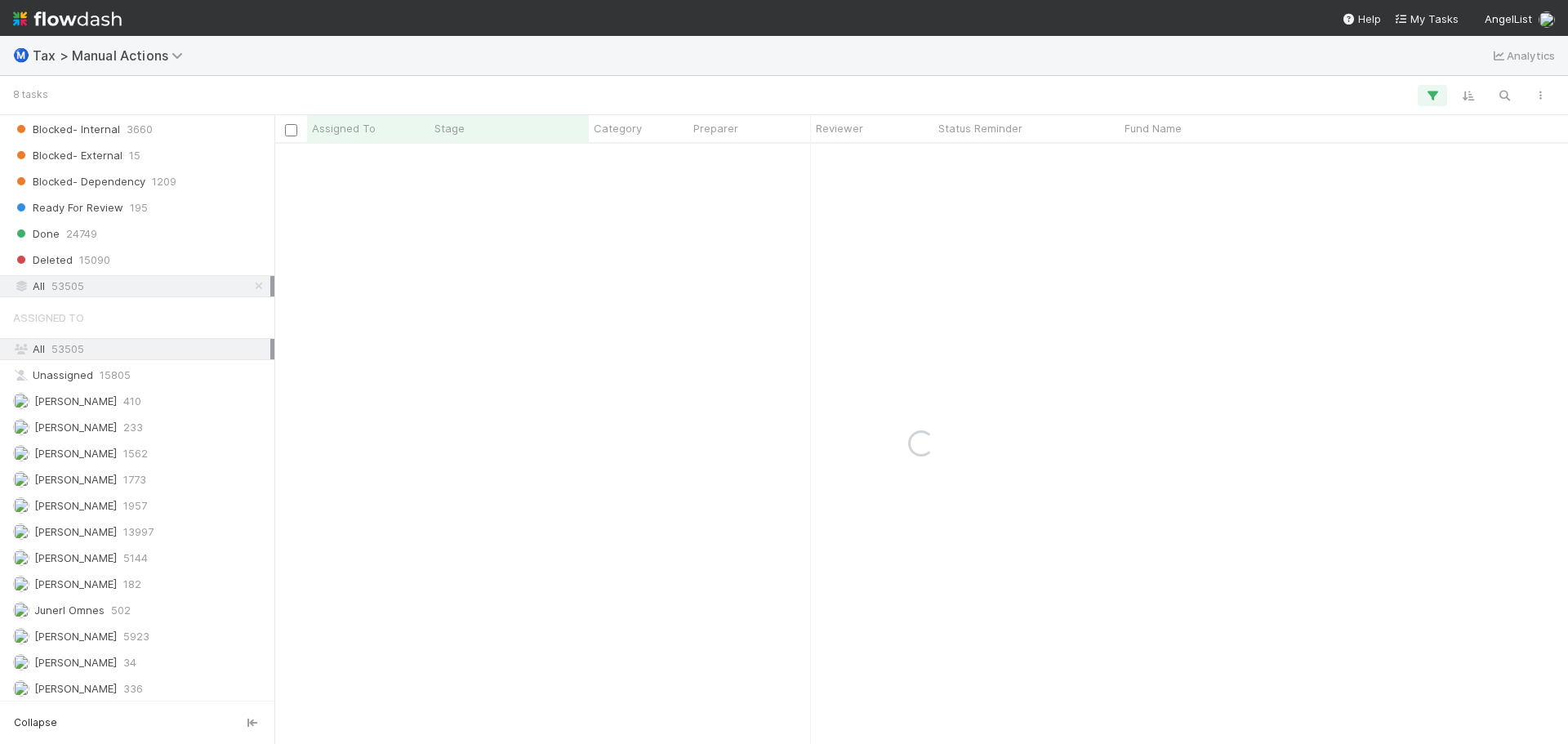
click at [148, 348] on div "All 53505" at bounding box center [142, 349] width 258 height 20
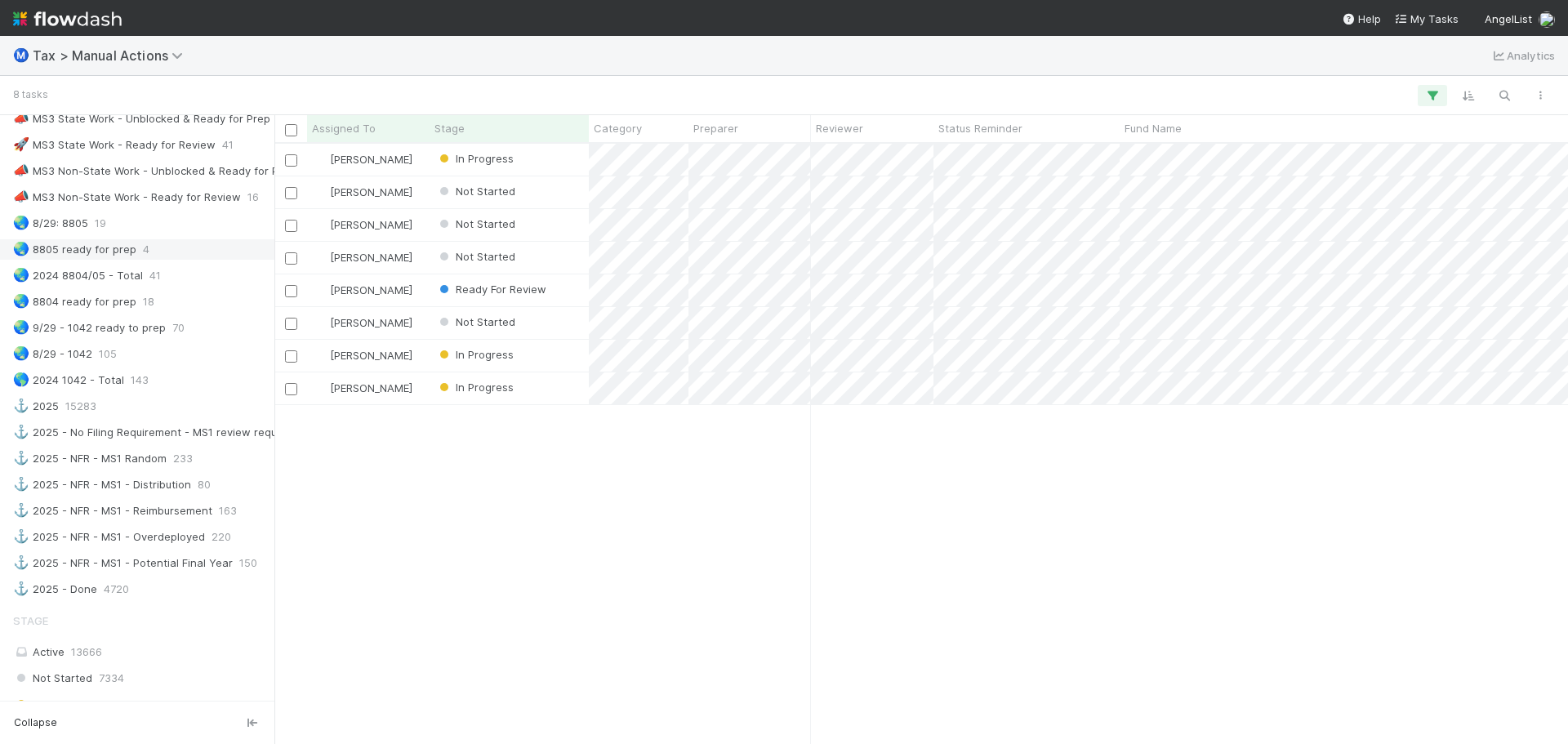
click at [143, 253] on span "4" at bounding box center [146, 249] width 7 height 20
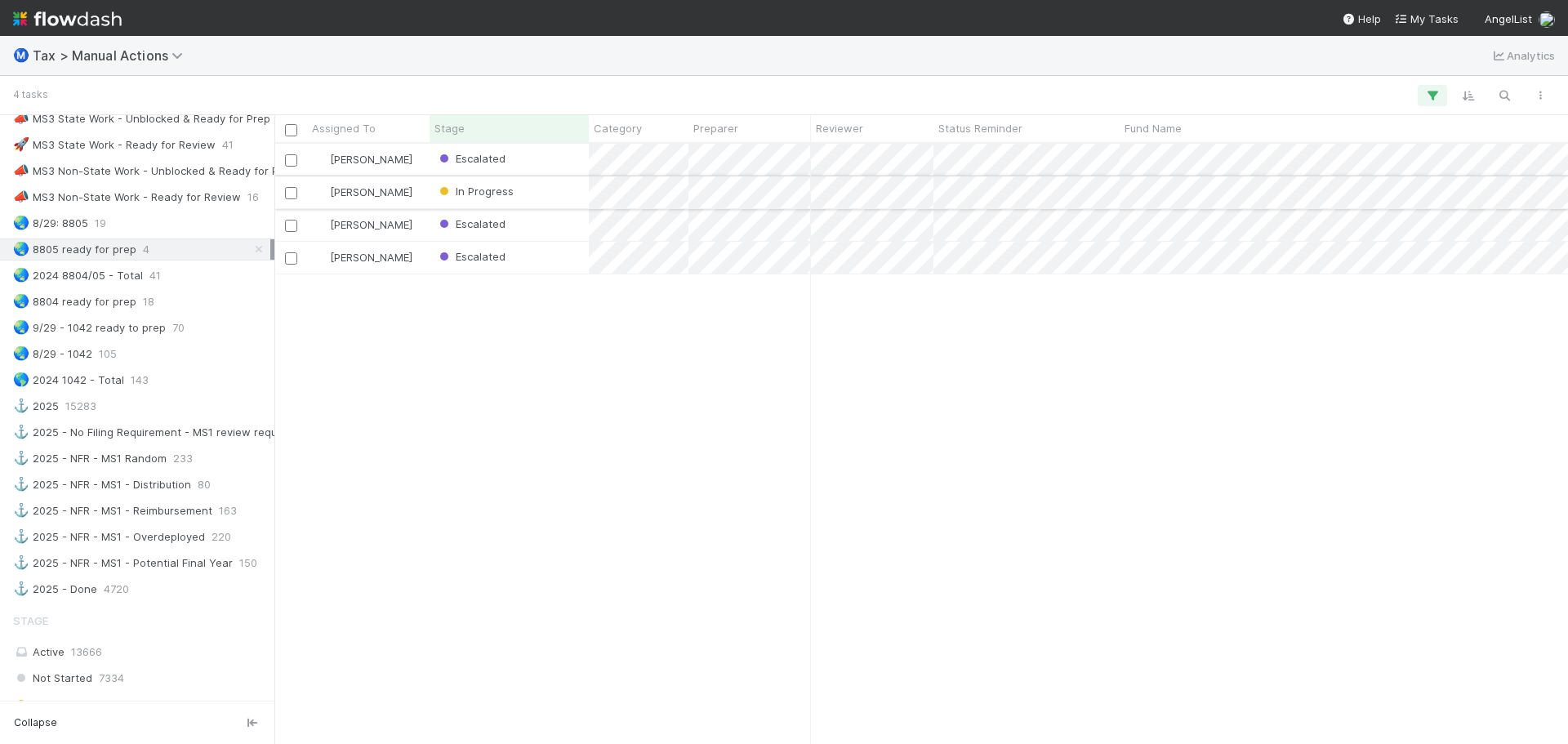
click at [548, 189] on div "In Progress" at bounding box center [509, 192] width 159 height 32
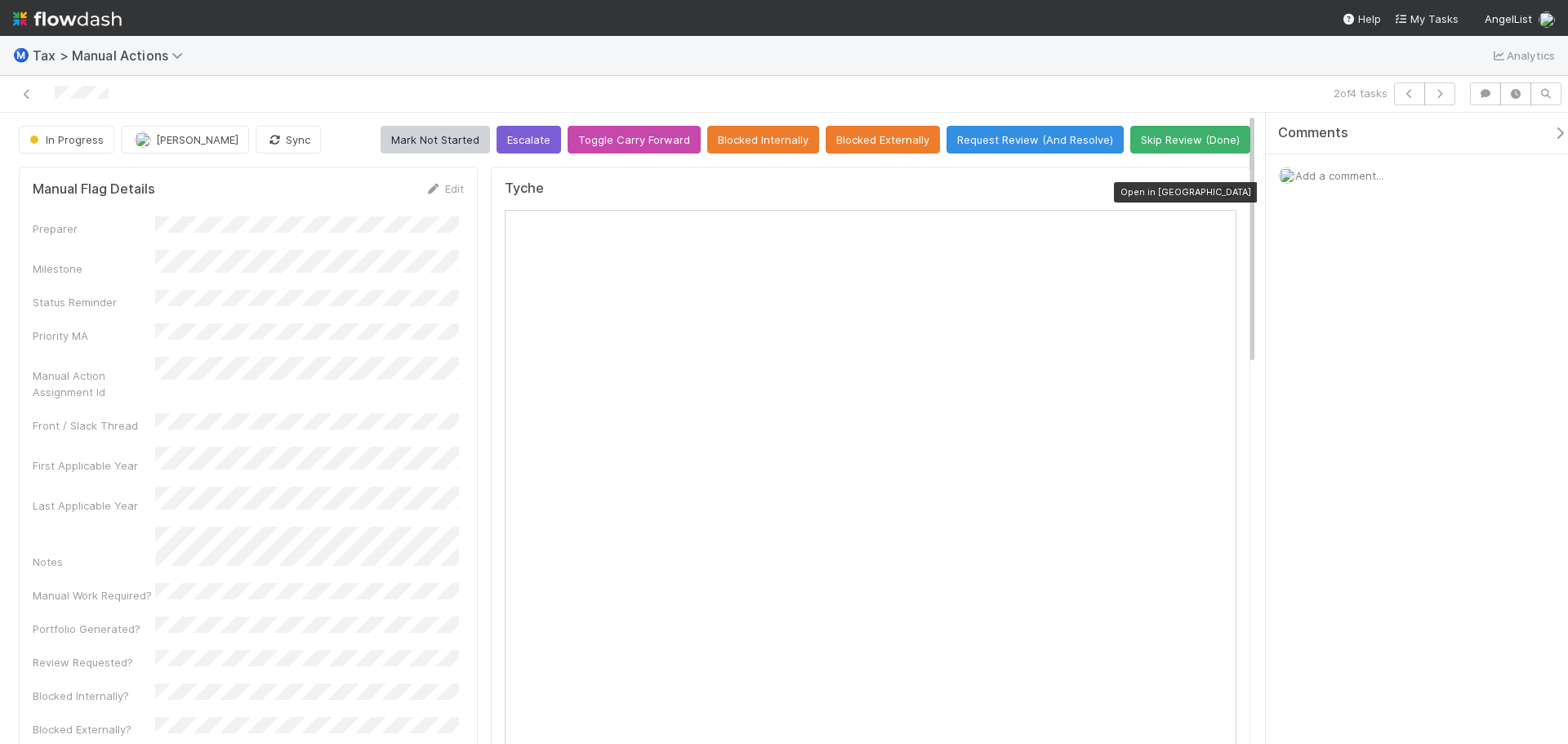
click at [1220, 195] on icon at bounding box center [1228, 192] width 16 height 11
click at [1331, 185] on div "Add a comment..." at bounding box center [1422, 175] width 314 height 42
click at [1332, 177] on span "Add a comment..." at bounding box center [1339, 175] width 88 height 13
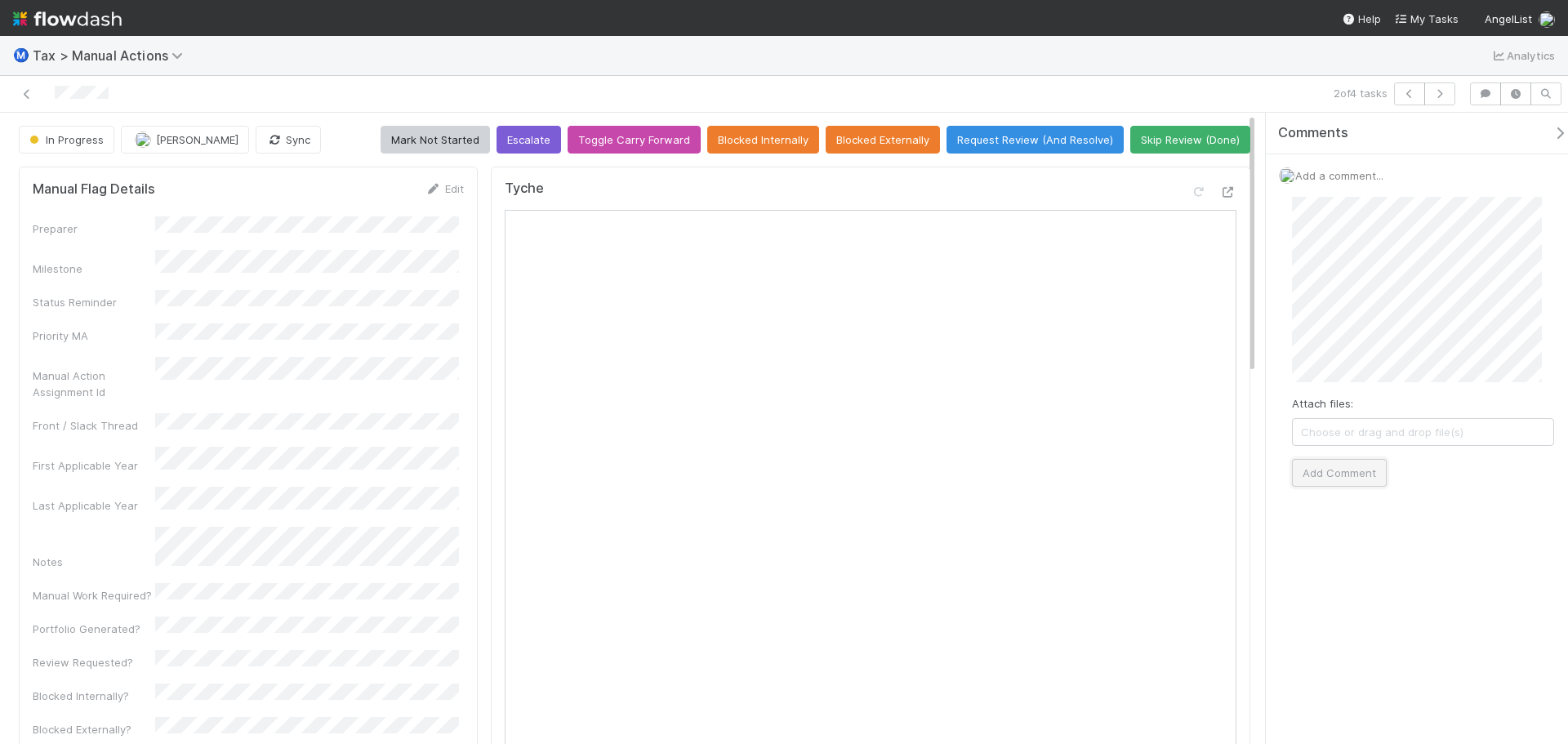
click at [1338, 468] on button "Add Comment" at bounding box center [1339, 472] width 95 height 28
click at [1328, 177] on span "Add a comment..." at bounding box center [1339, 175] width 88 height 13
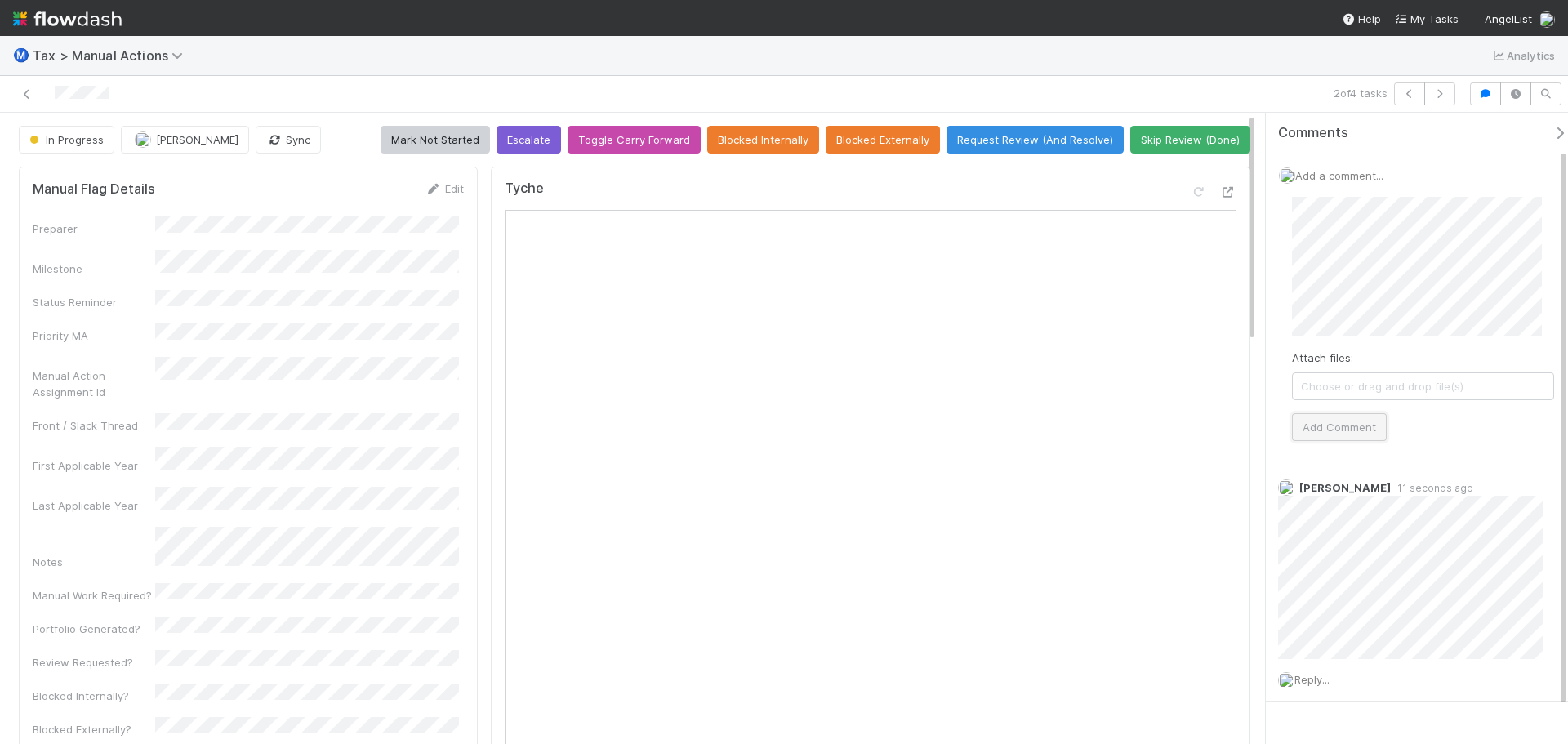
click at [1343, 418] on button "Add Comment" at bounding box center [1339, 426] width 95 height 28
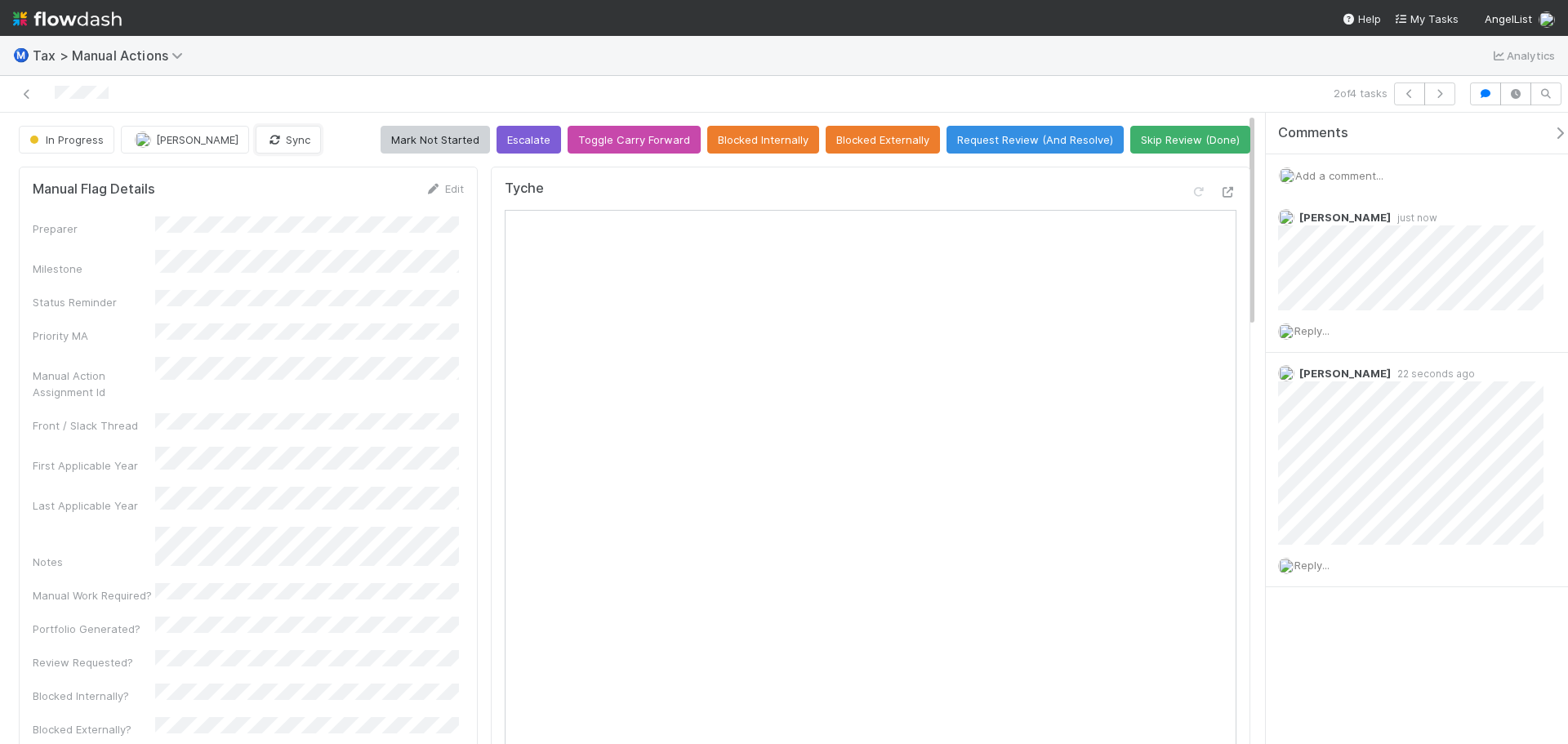
click at [280, 149] on button "Sync" at bounding box center [288, 139] width 65 height 28
click at [1016, 147] on button "Request Review (And Resolve)" at bounding box center [1034, 139] width 177 height 28
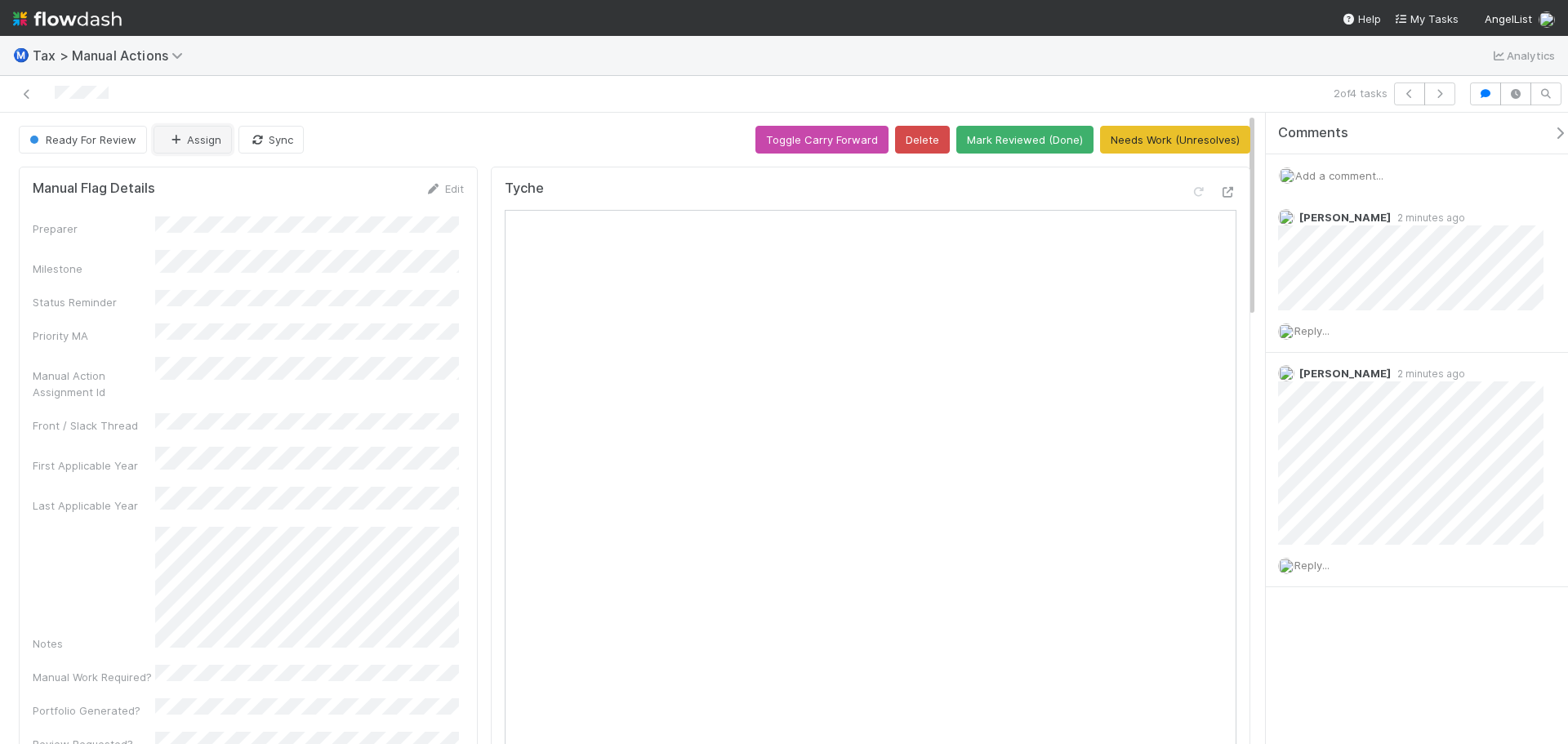
click at [212, 151] on button "Assign" at bounding box center [193, 139] width 79 height 28
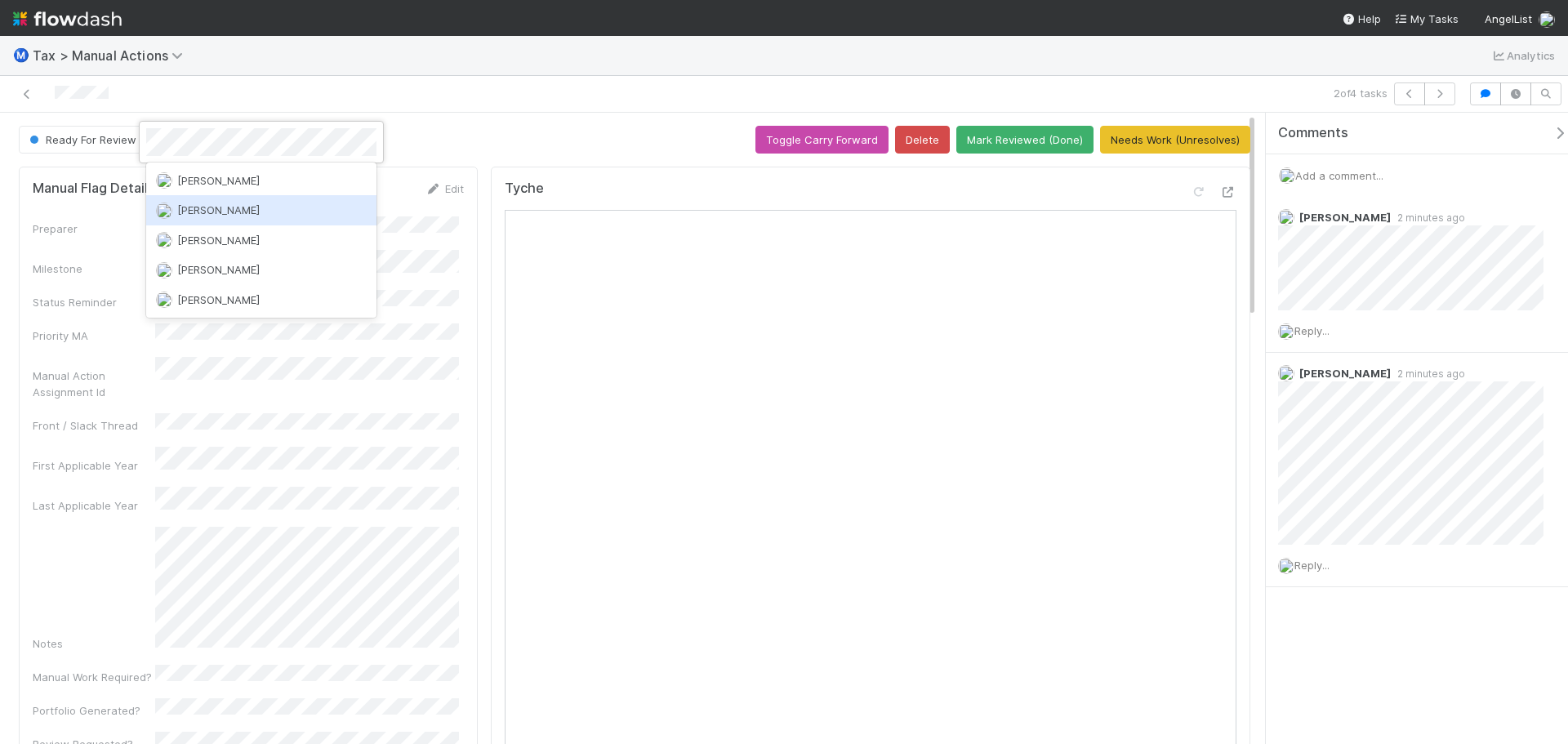
click at [226, 214] on span "[PERSON_NAME]" at bounding box center [218, 210] width 82 height 13
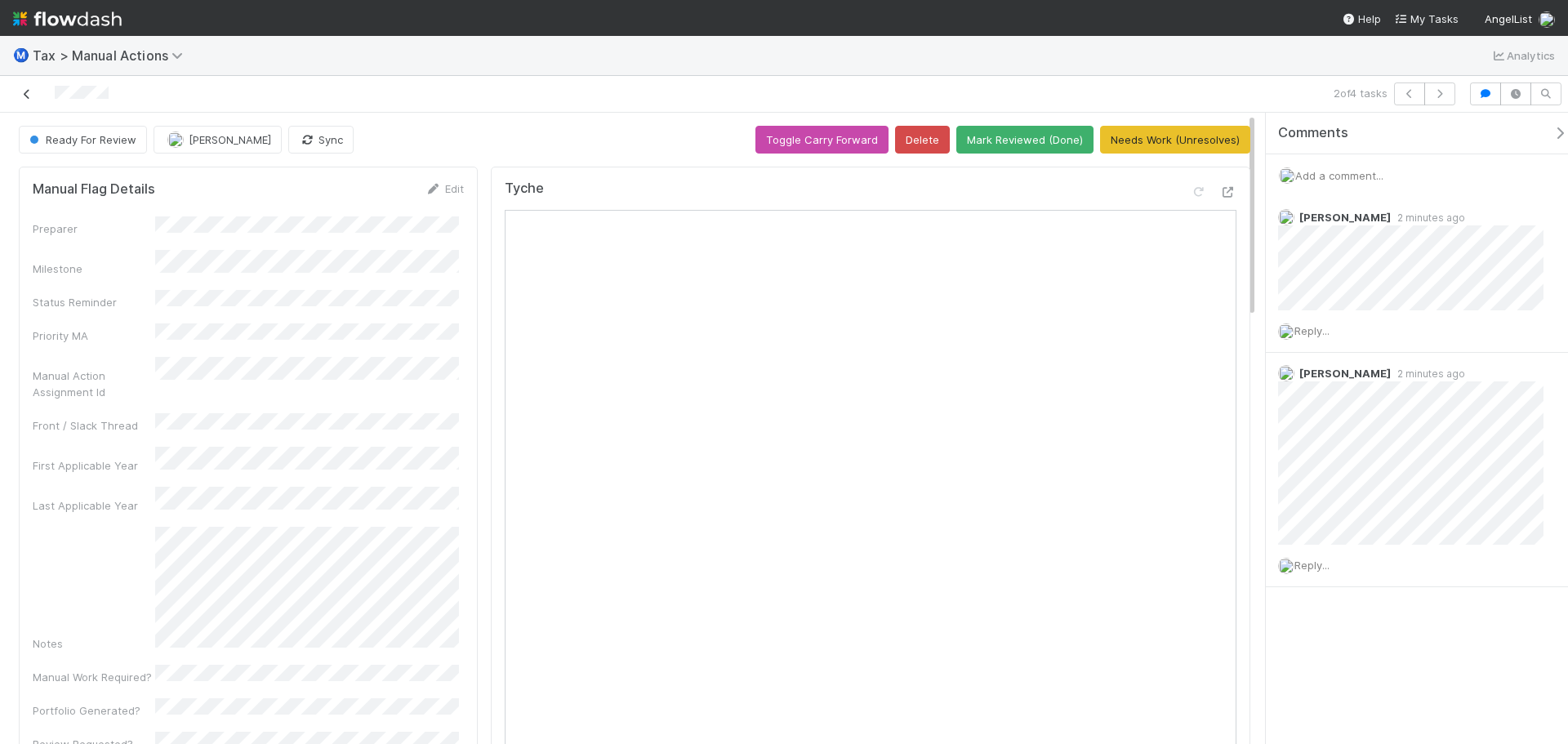
click at [30, 91] on icon at bounding box center [27, 94] width 16 height 11
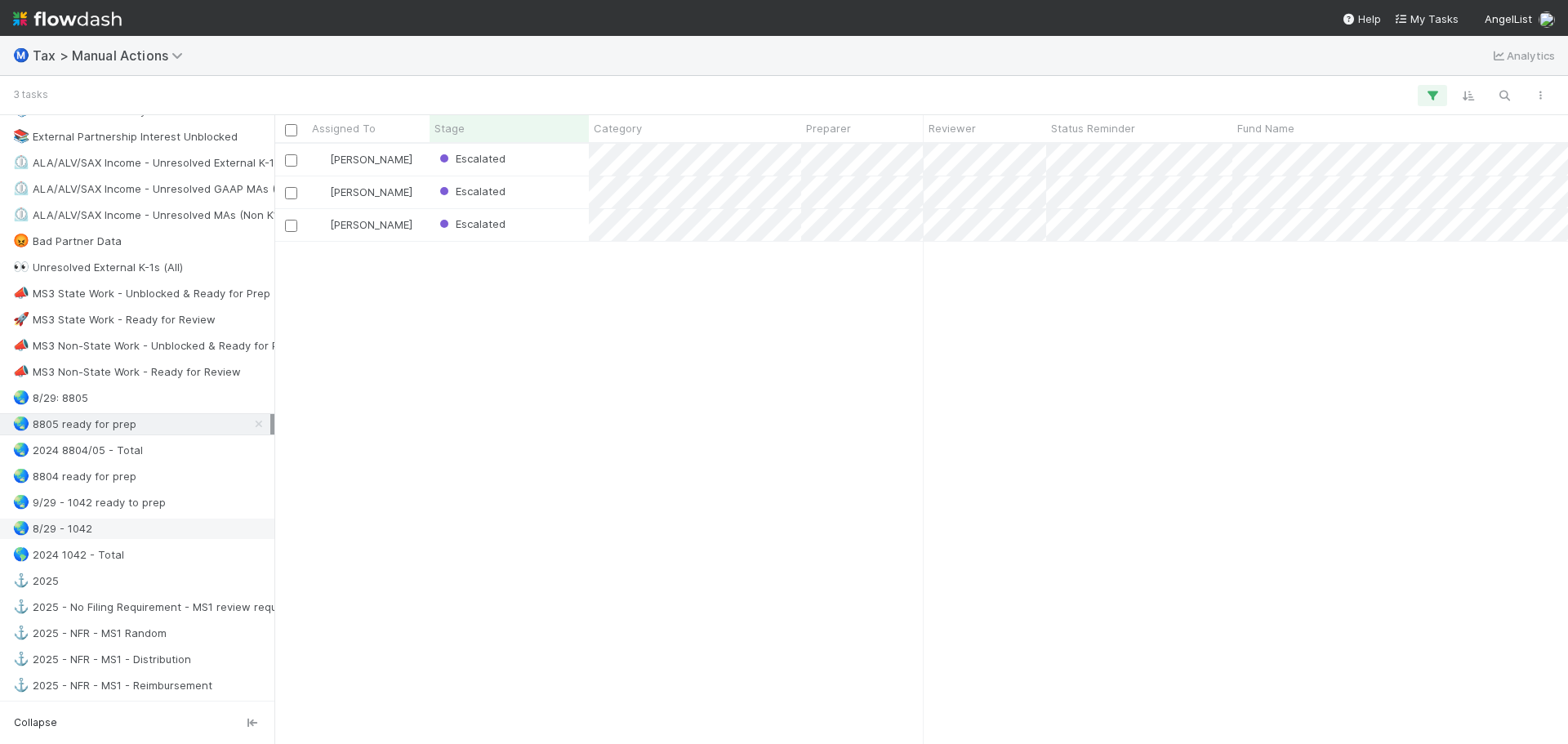
scroll to position [1143, 0]
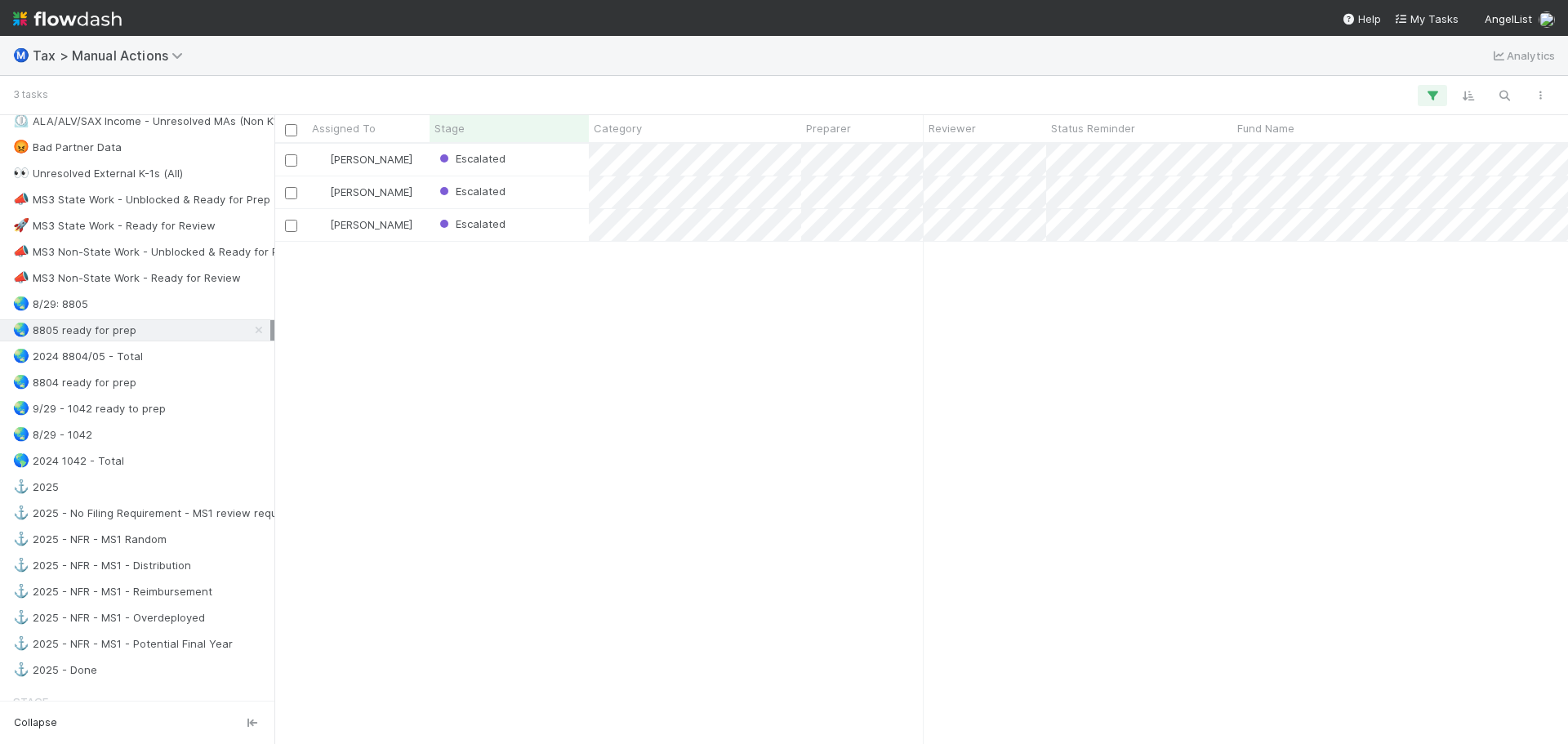
click at [170, 325] on div "🌏 8805 ready for prep" at bounding box center [142, 329] width 258 height 20
click at [158, 352] on div "🌏 2024 8804/05 - Total" at bounding box center [142, 355] width 258 height 20
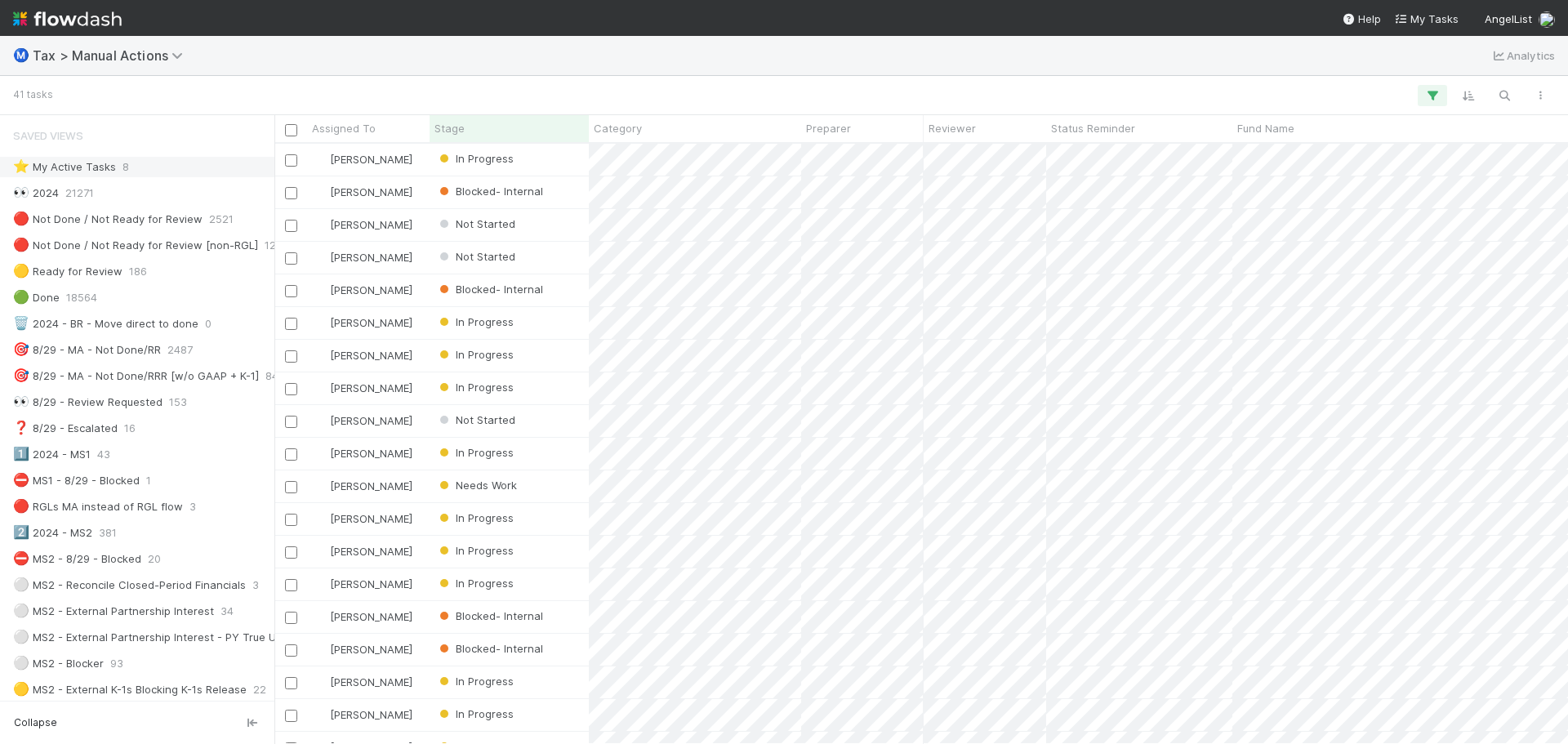
click at [154, 159] on div "⭐ My Active Tasks 8" at bounding box center [142, 167] width 258 height 20
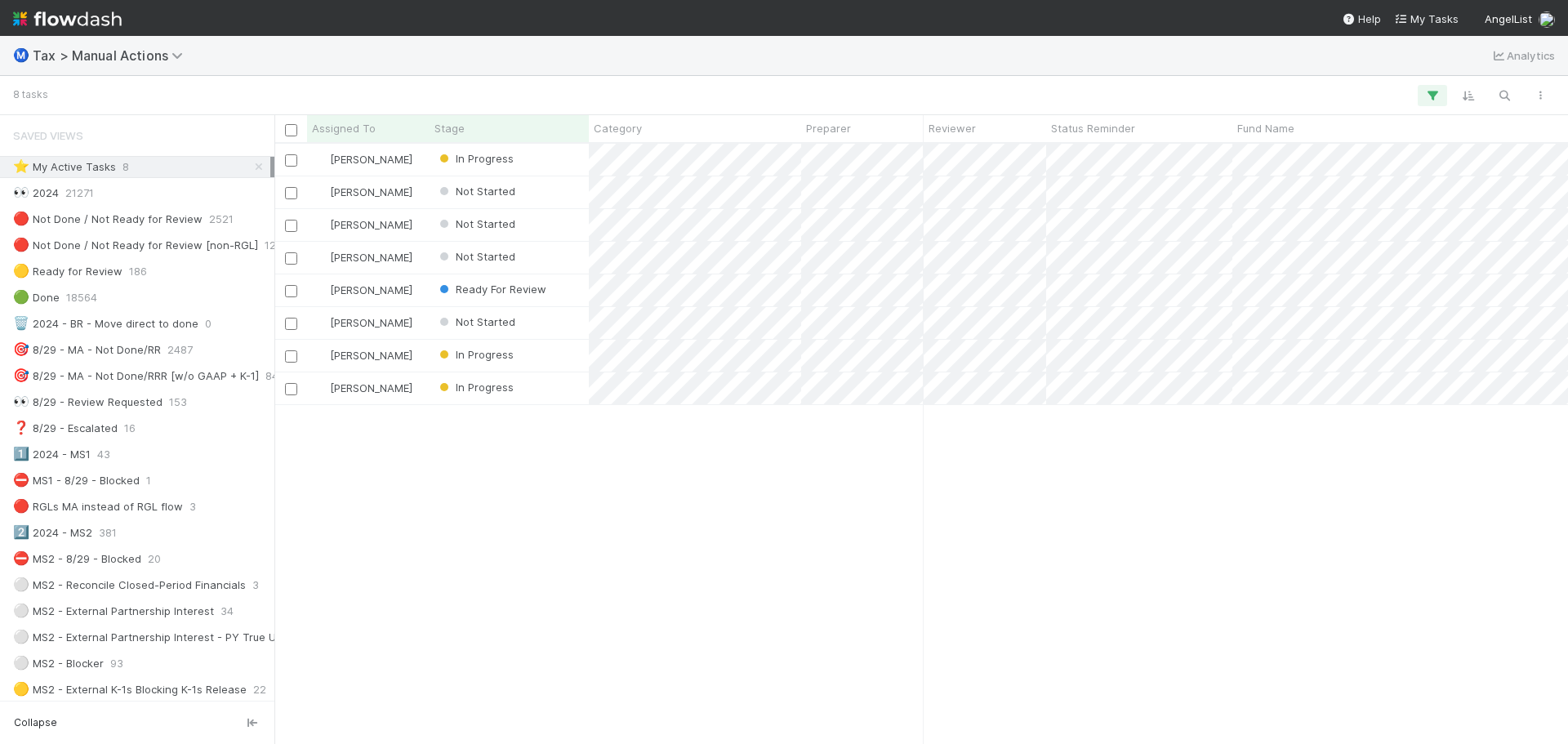
scroll to position [588, 1282]
